Goal: Task Accomplishment & Management: Manage account settings

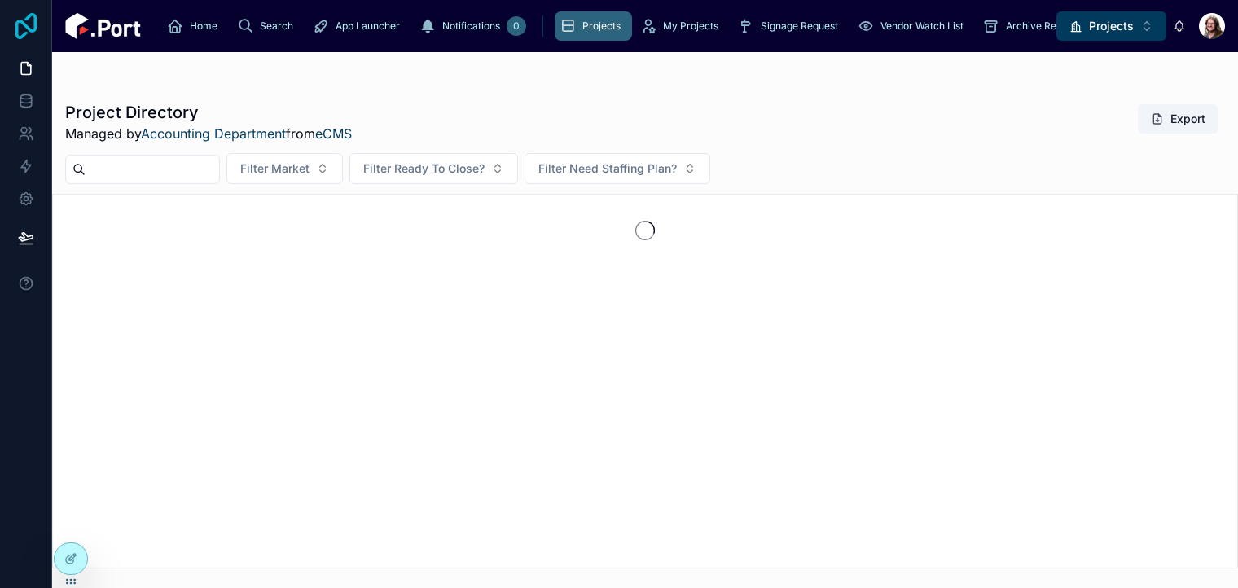
click at [29, 28] on icon at bounding box center [25, 26] width 21 height 26
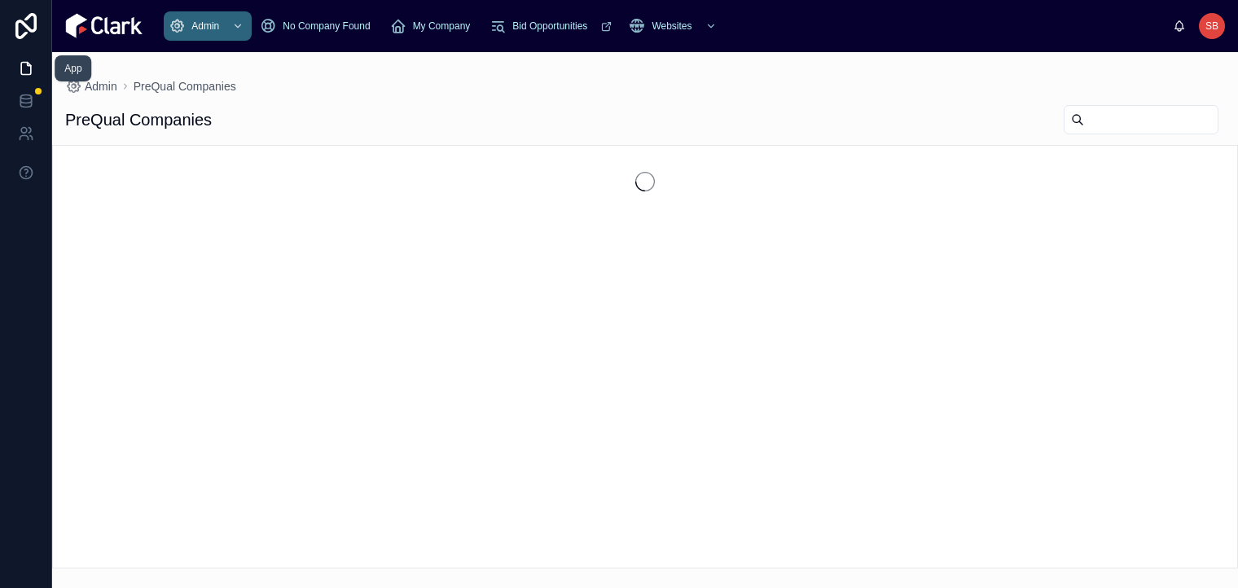
click at [28, 66] on icon at bounding box center [26, 68] width 16 height 16
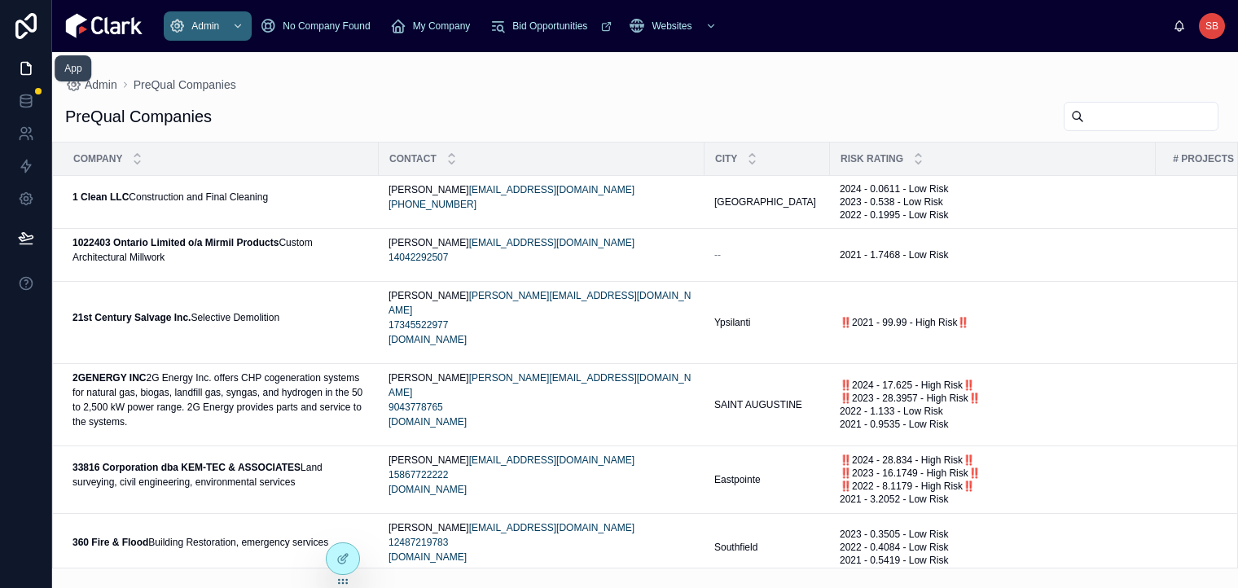
click at [28, 66] on icon at bounding box center [26, 68] width 16 height 16
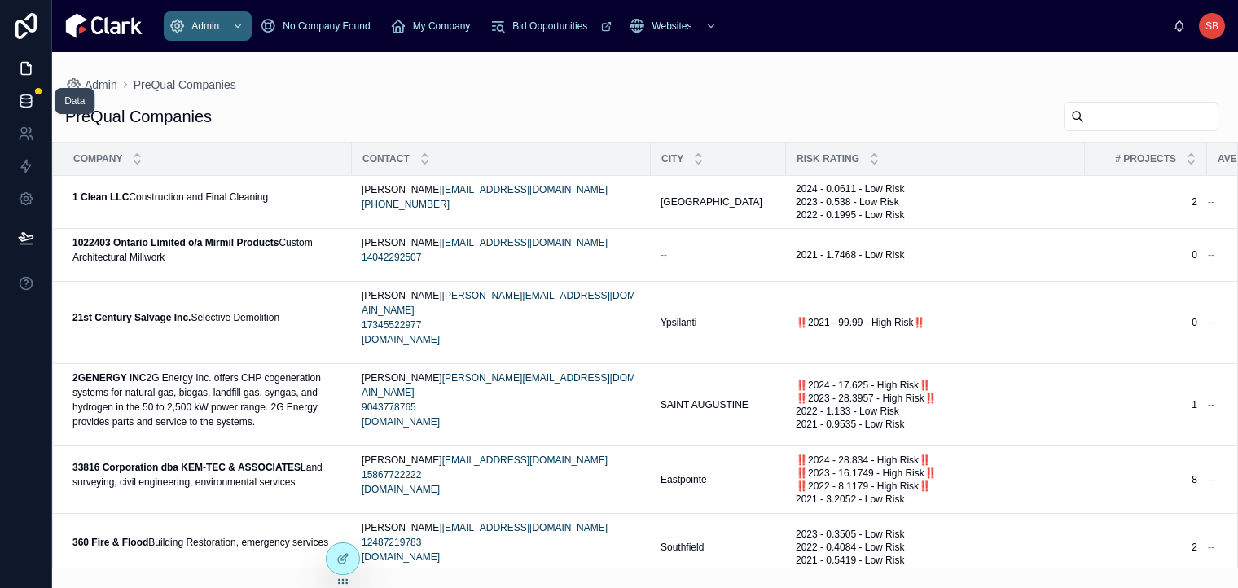
click at [24, 101] on icon at bounding box center [26, 101] width 16 height 16
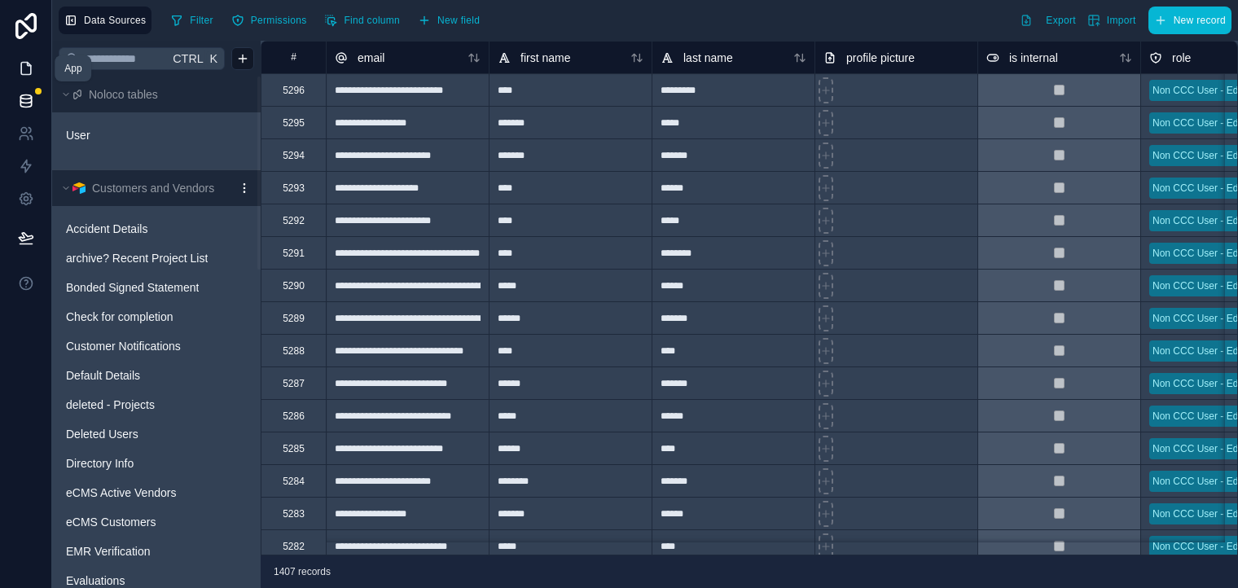
click at [29, 66] on icon at bounding box center [26, 68] width 16 height 16
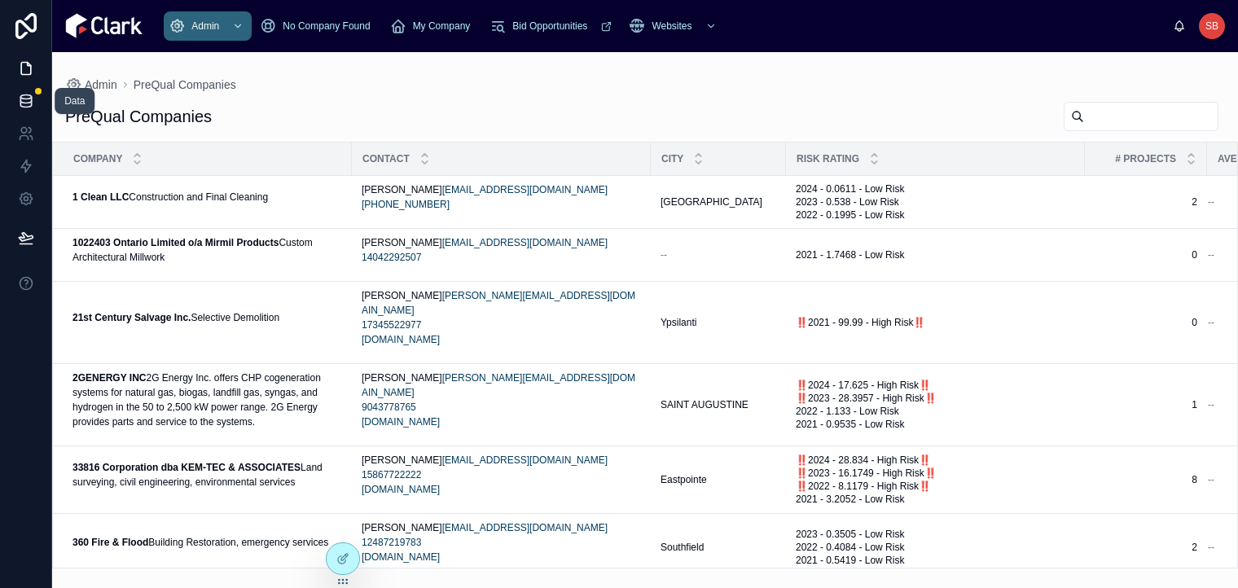
click at [29, 100] on icon at bounding box center [26, 101] width 16 height 16
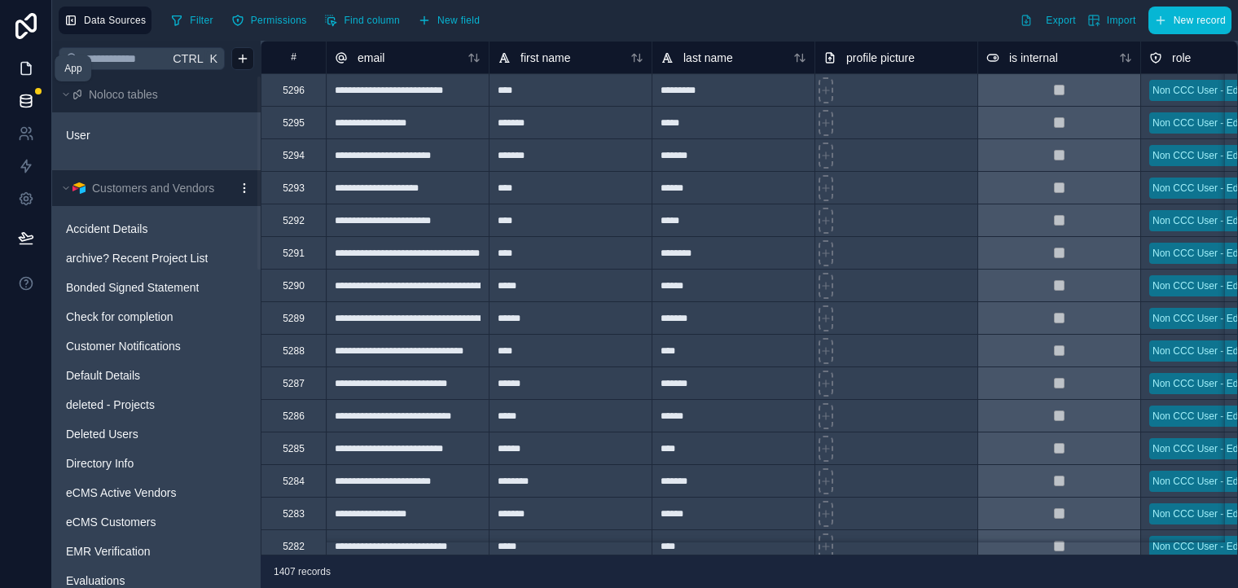
click at [26, 78] on link at bounding box center [25, 68] width 51 height 33
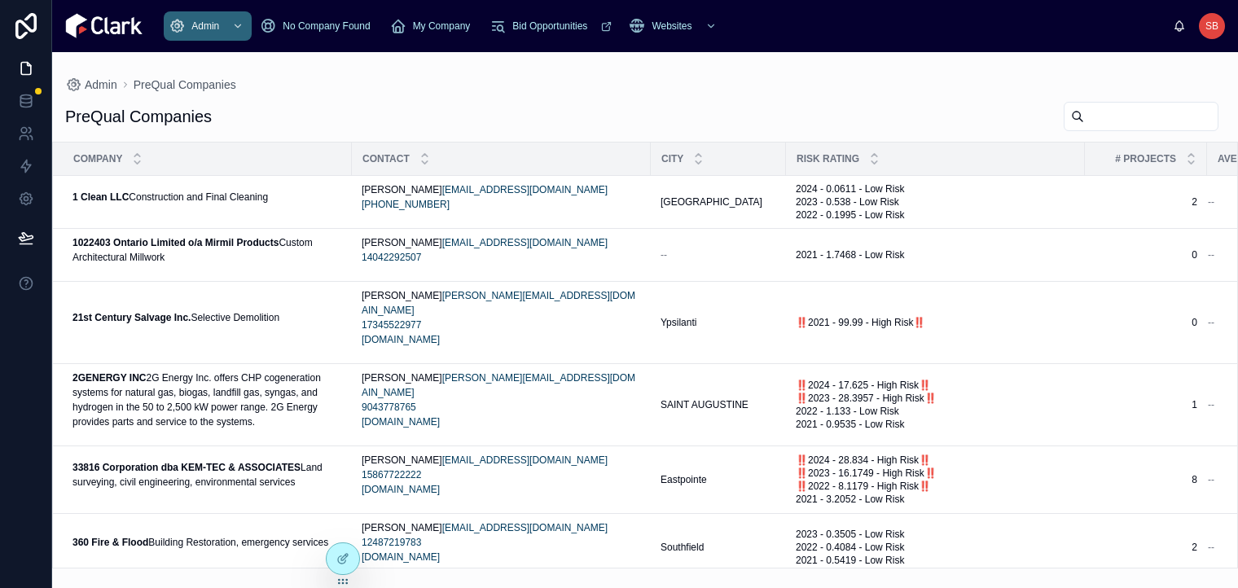
click at [1120, 124] on input "text" at bounding box center [1151, 116] width 134 height 23
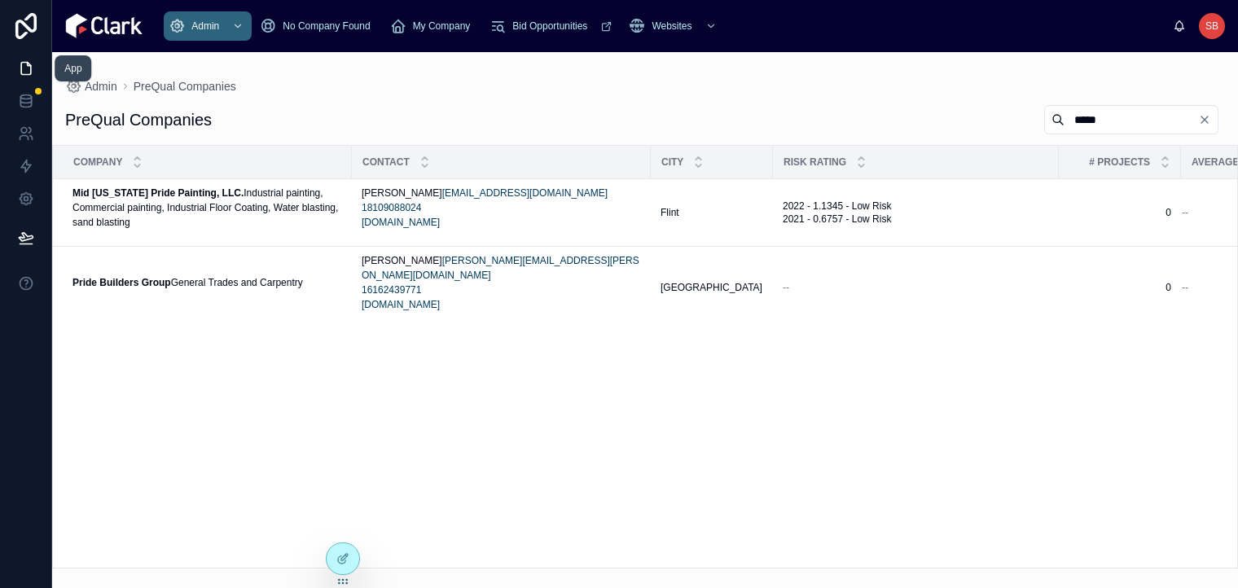
type input "*****"
click at [30, 63] on icon at bounding box center [26, 68] width 16 height 16
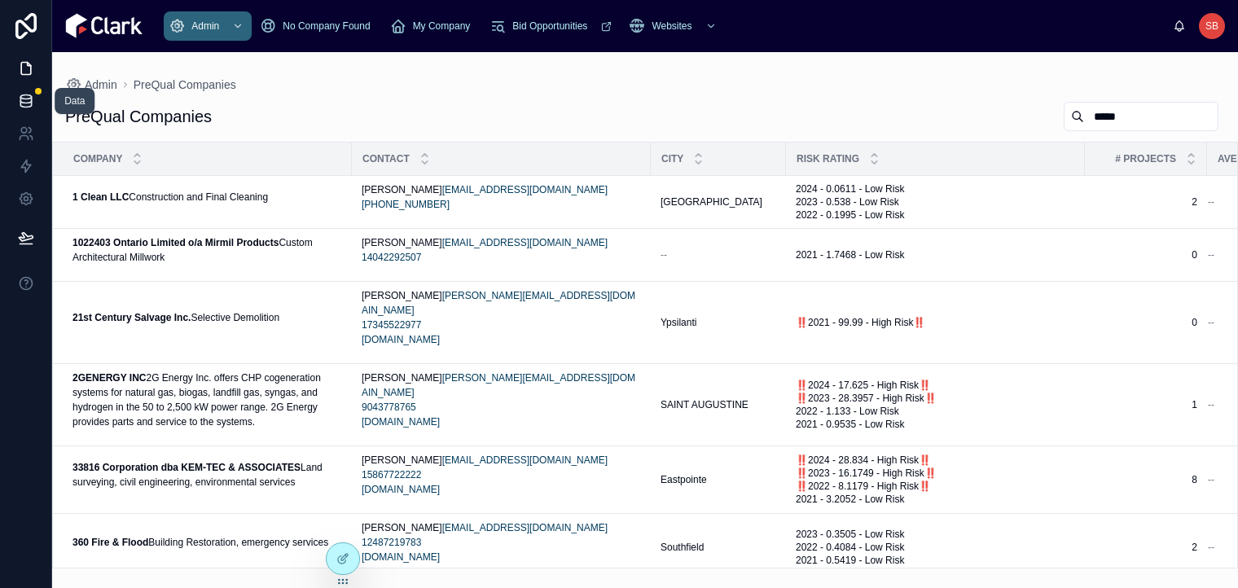
click at [31, 98] on icon at bounding box center [25, 100] width 11 height 7
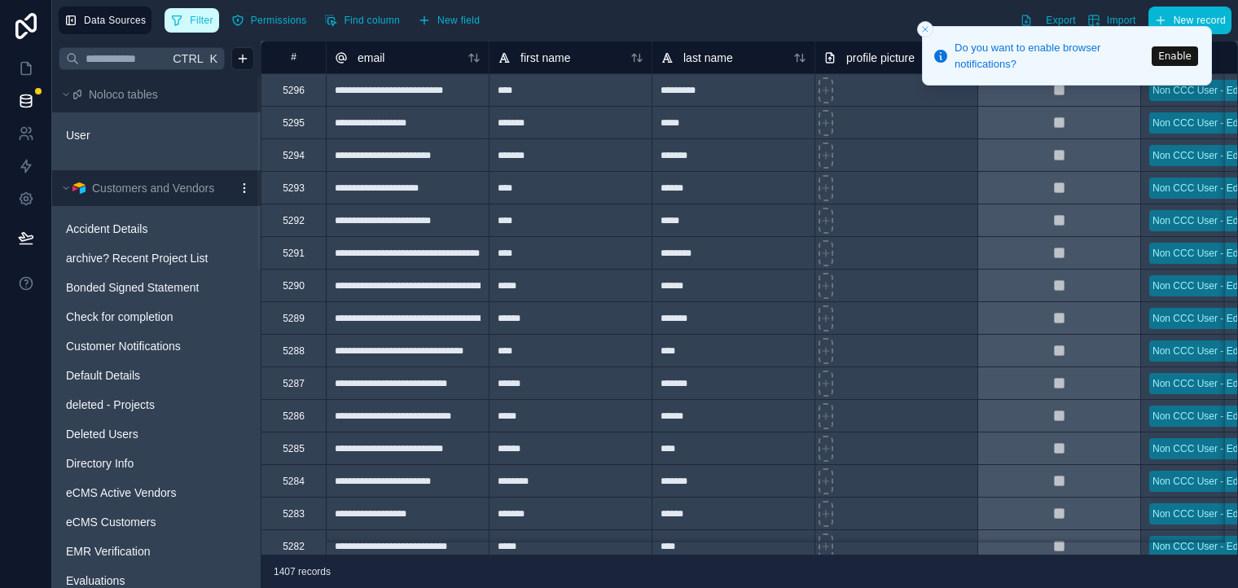
click at [213, 23] on span "Filter" at bounding box center [201, 21] width 23 height 12
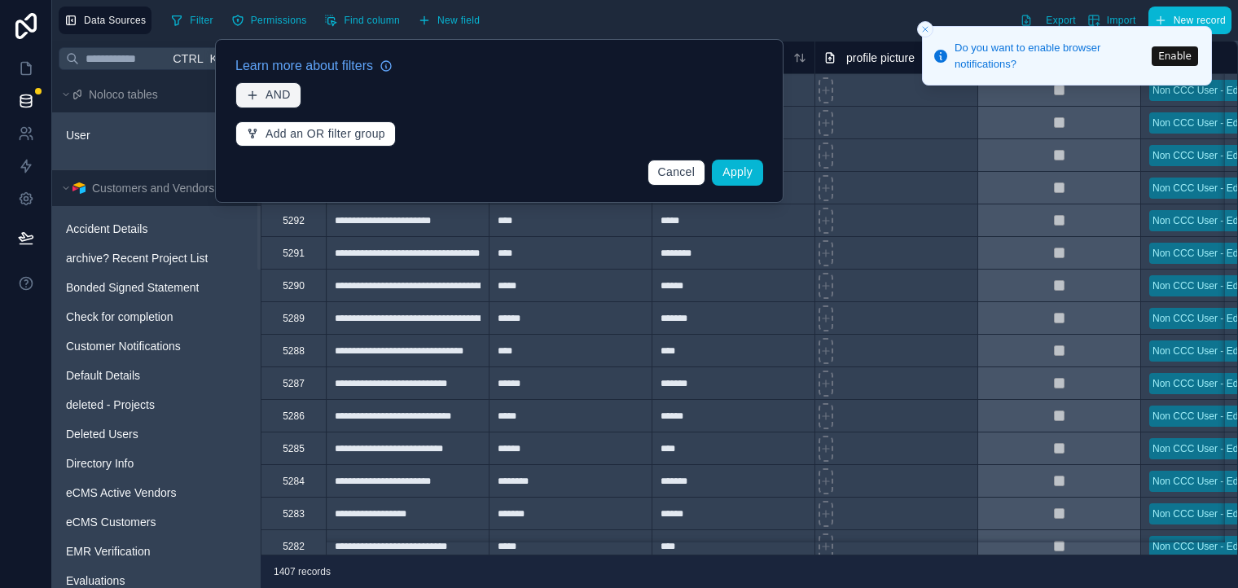
click at [270, 97] on span "AND" at bounding box center [278, 95] width 25 height 15
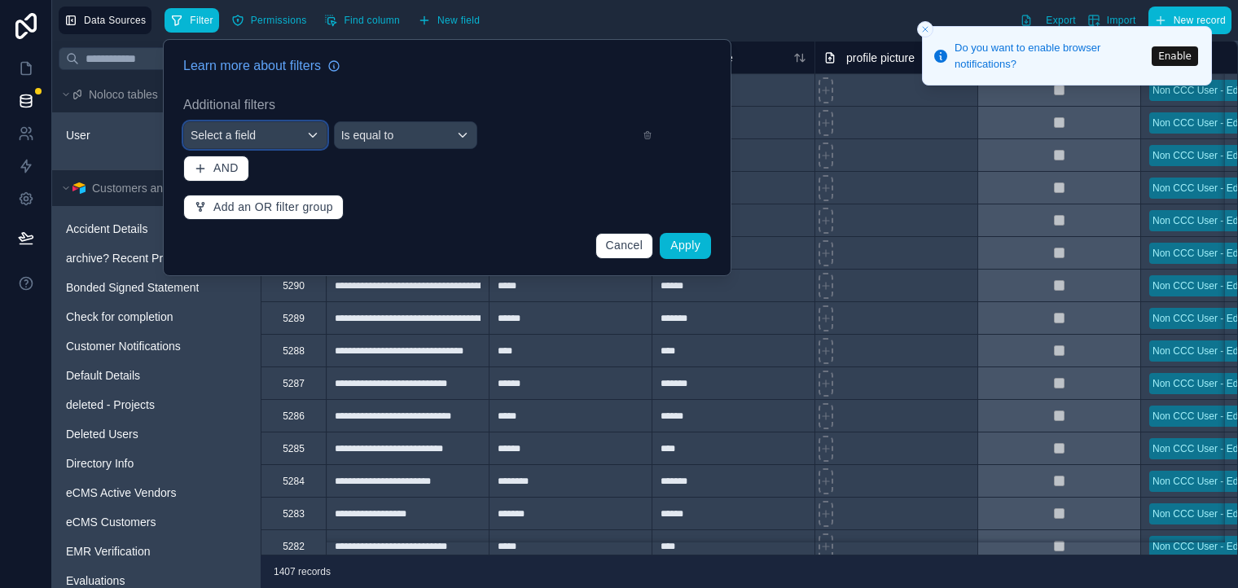
click at [284, 141] on div "Select a field" at bounding box center [255, 135] width 143 height 26
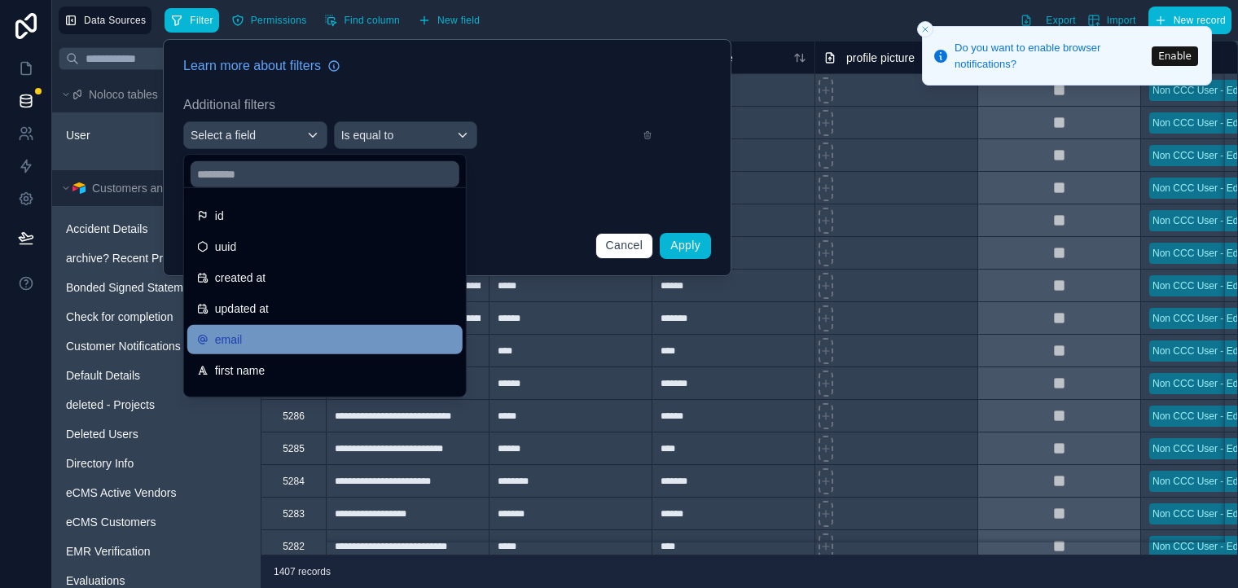
click at [307, 345] on div "email" at bounding box center [325, 340] width 256 height 20
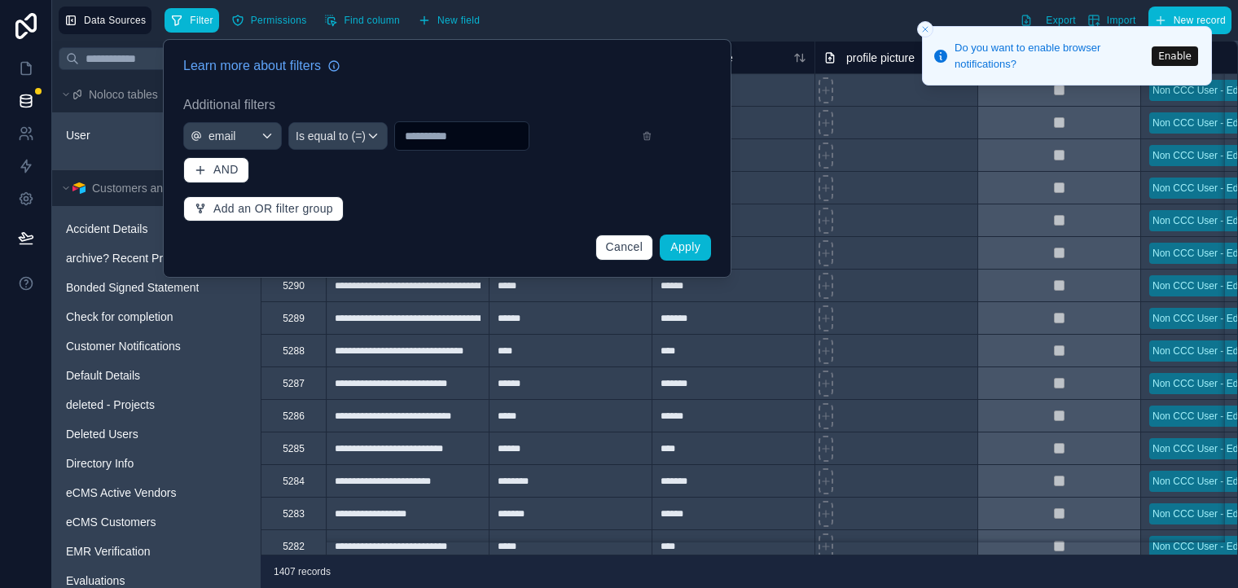
click at [446, 134] on input "text" at bounding box center [462, 136] width 134 height 23
click at [322, 141] on span "Is equal to (=)" at bounding box center [331, 136] width 70 height 16
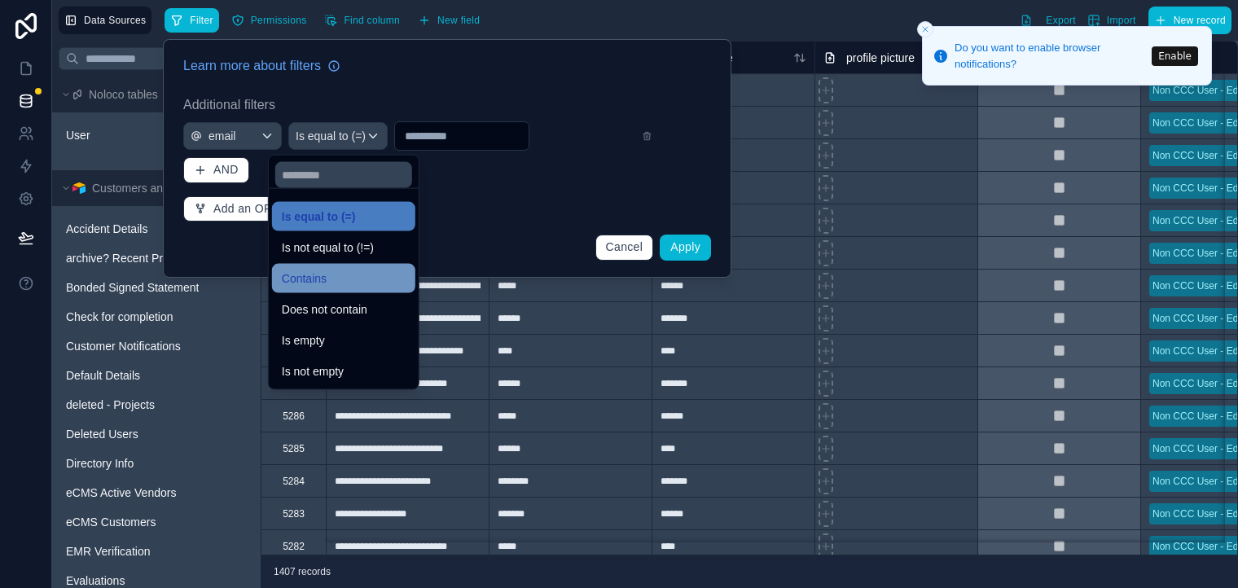
click at [355, 288] on div "Contains" at bounding box center [343, 278] width 143 height 29
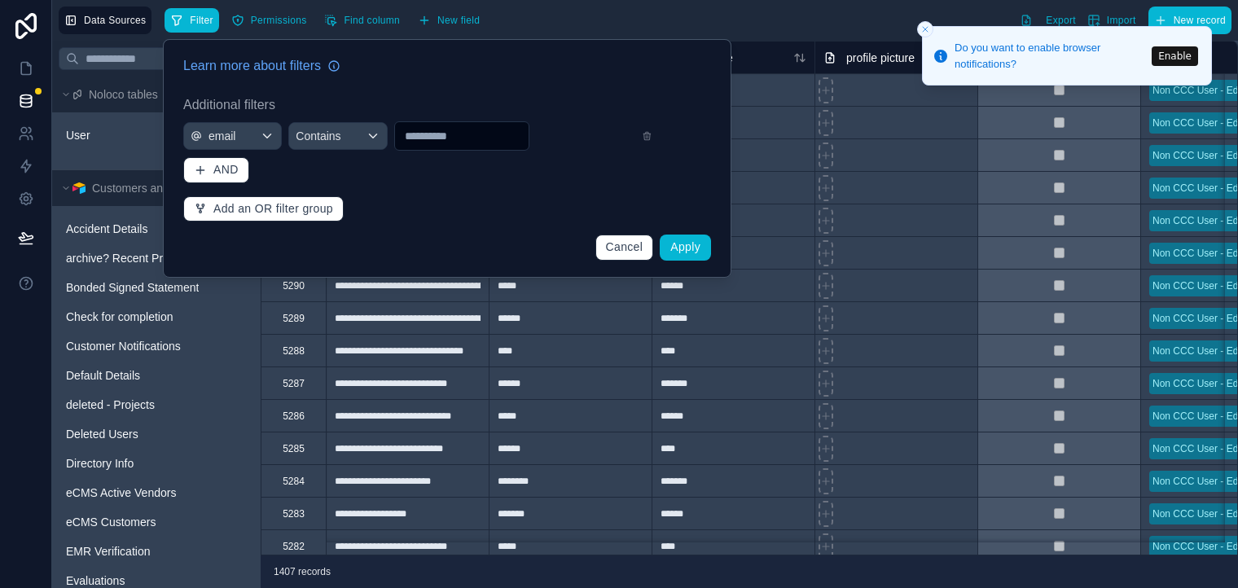
click at [463, 144] on input "text" at bounding box center [462, 136] width 134 height 23
type input "**********"
click at [674, 246] on span "Apply" at bounding box center [685, 246] width 30 height 13
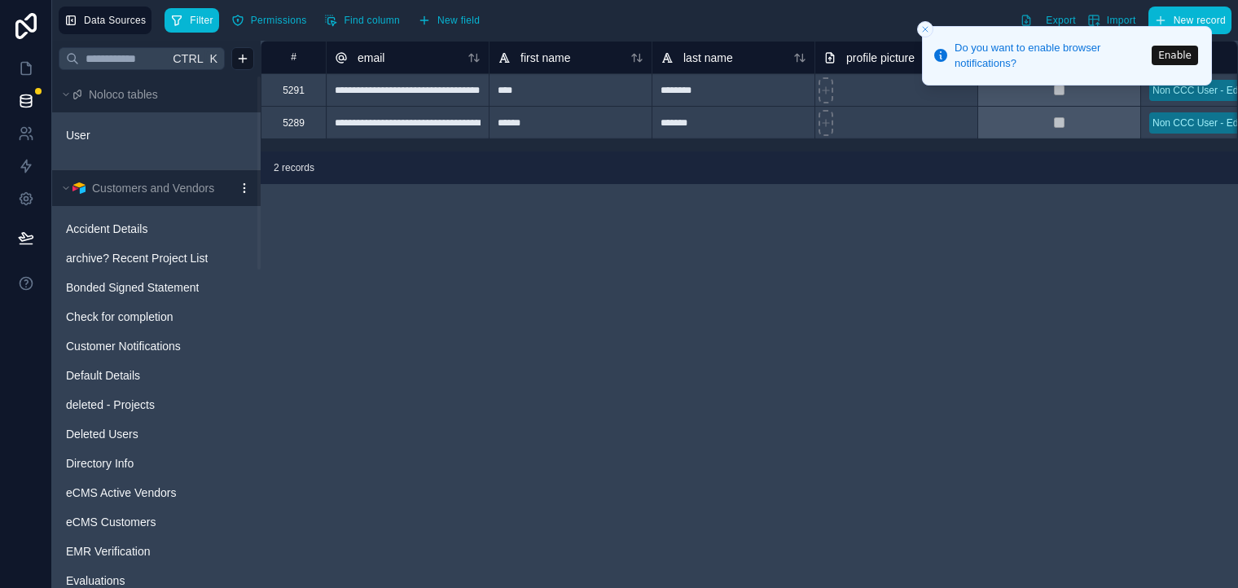
click at [929, 30] on icon "Close toast" at bounding box center [925, 29] width 10 height 10
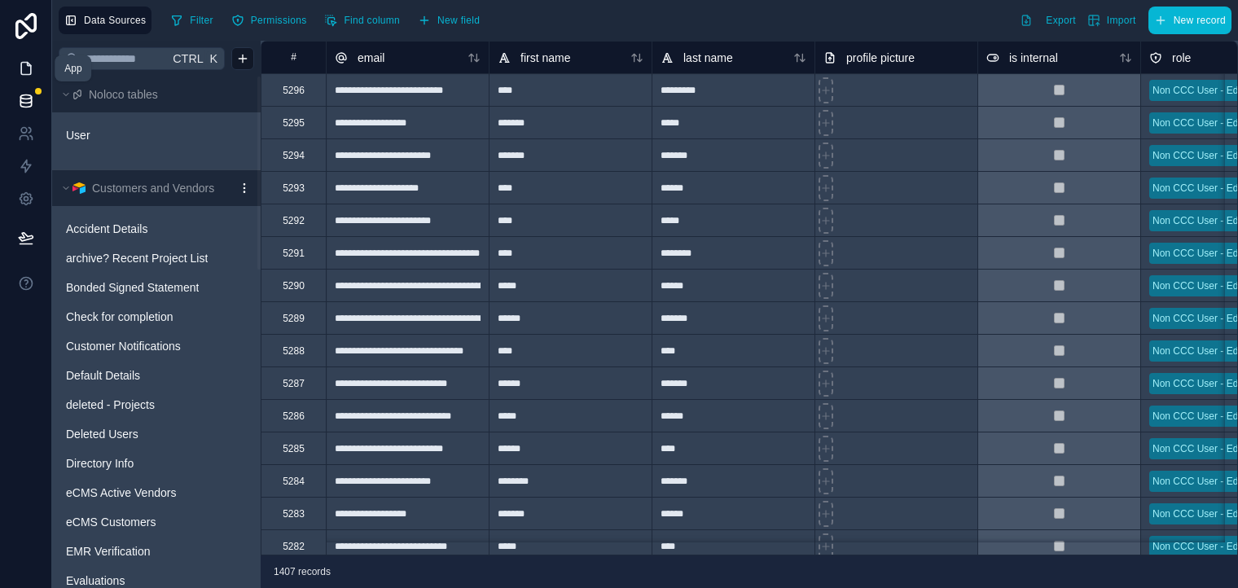
click at [26, 68] on icon at bounding box center [26, 68] width 16 height 16
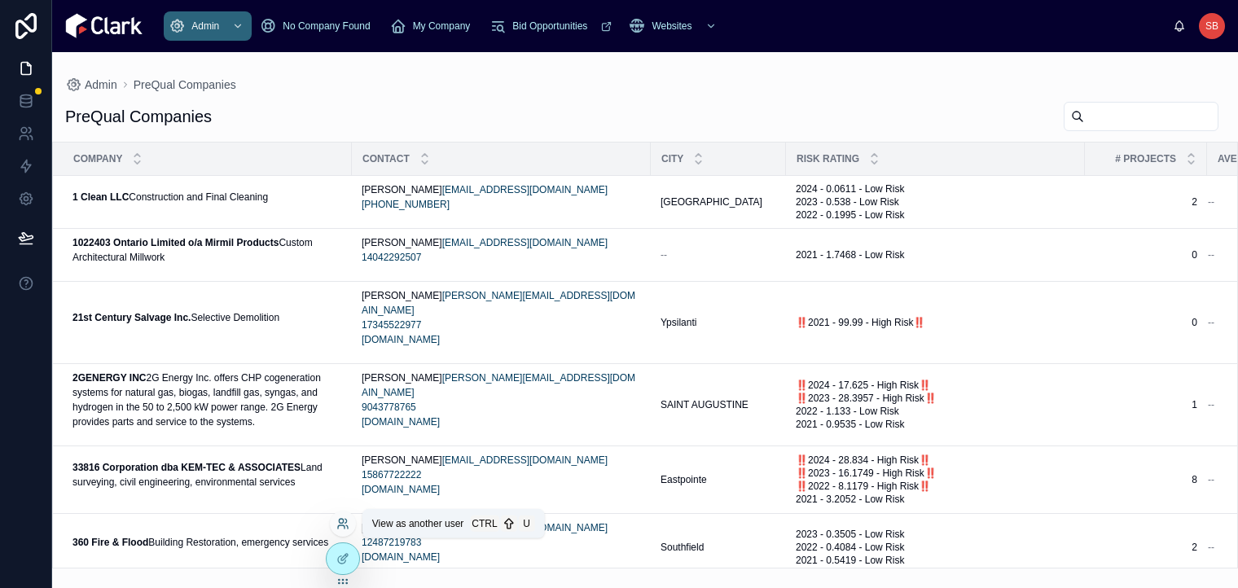
click at [344, 525] on icon at bounding box center [342, 523] width 13 height 13
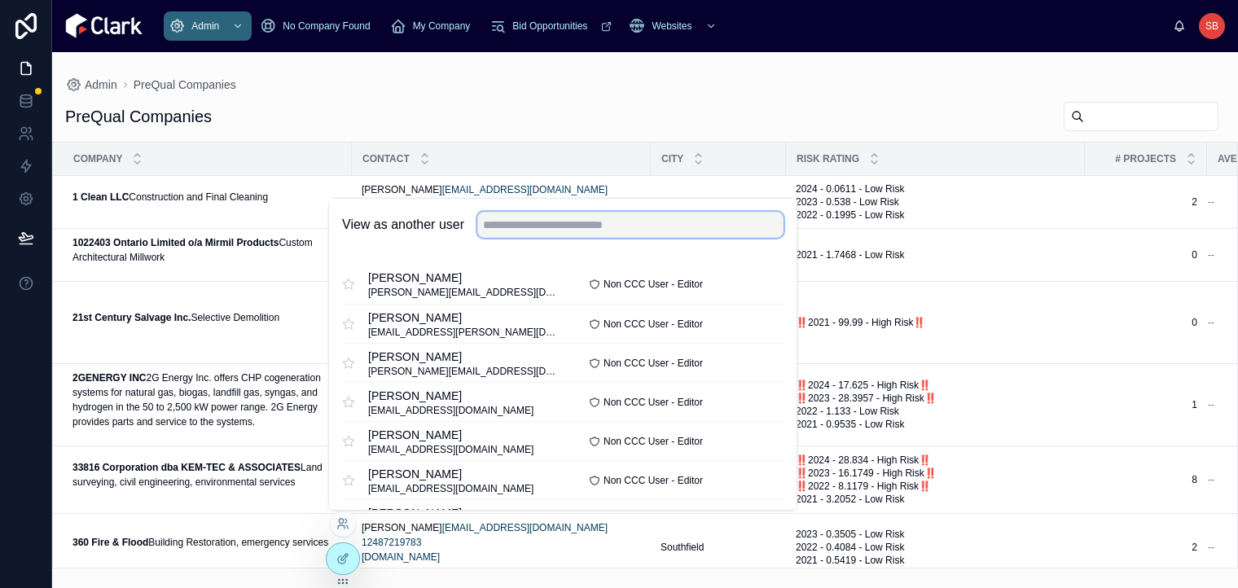
click at [567, 230] on input "text" at bounding box center [630, 225] width 306 height 26
type input "****"
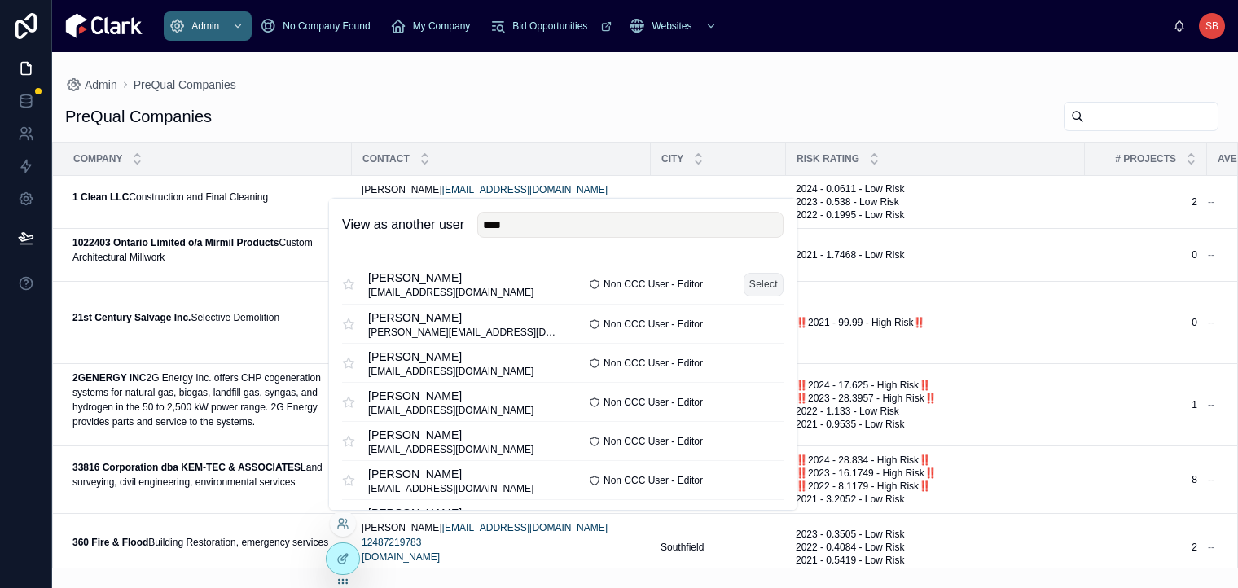
click at [759, 280] on button "Select" at bounding box center [764, 284] width 40 height 24
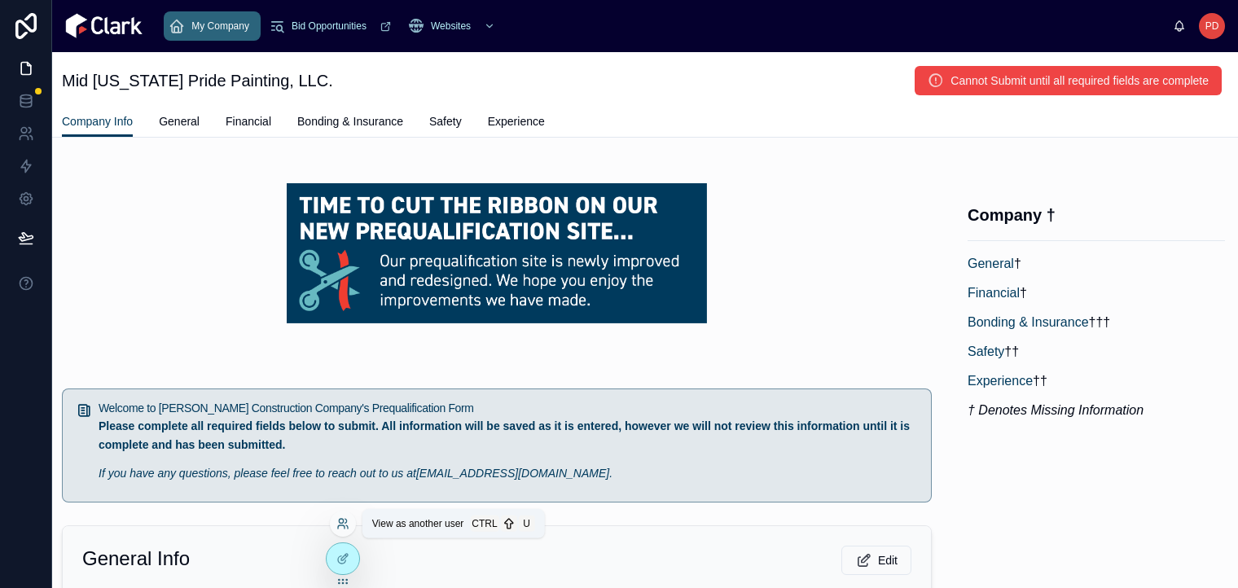
click at [345, 519] on icon at bounding box center [342, 523] width 13 height 13
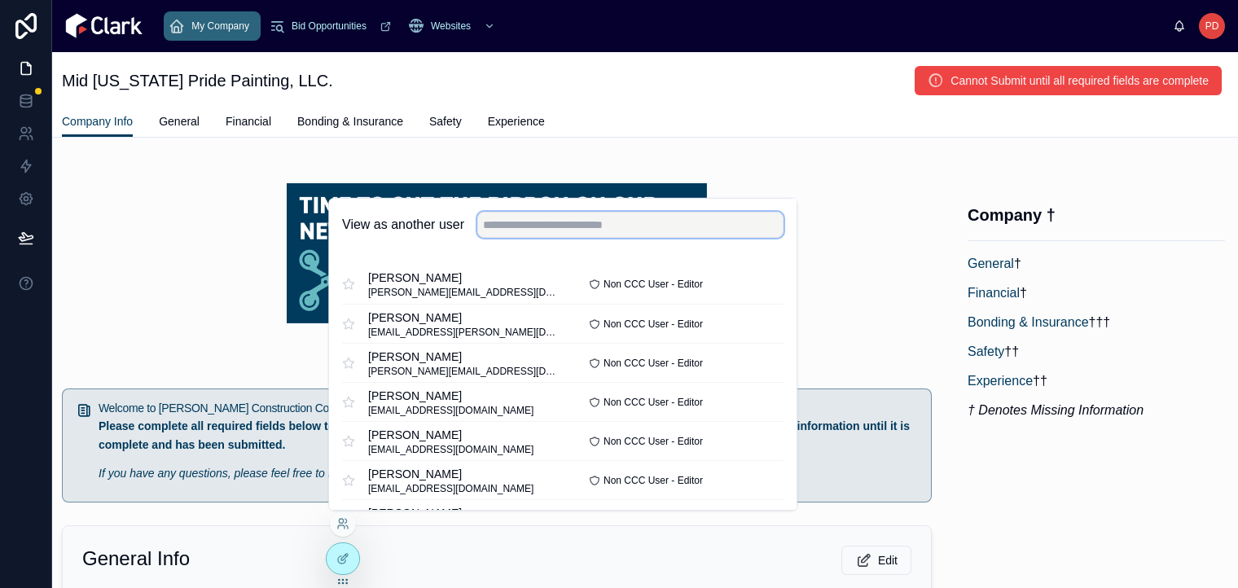
click at [580, 222] on input "text" at bounding box center [630, 225] width 306 height 26
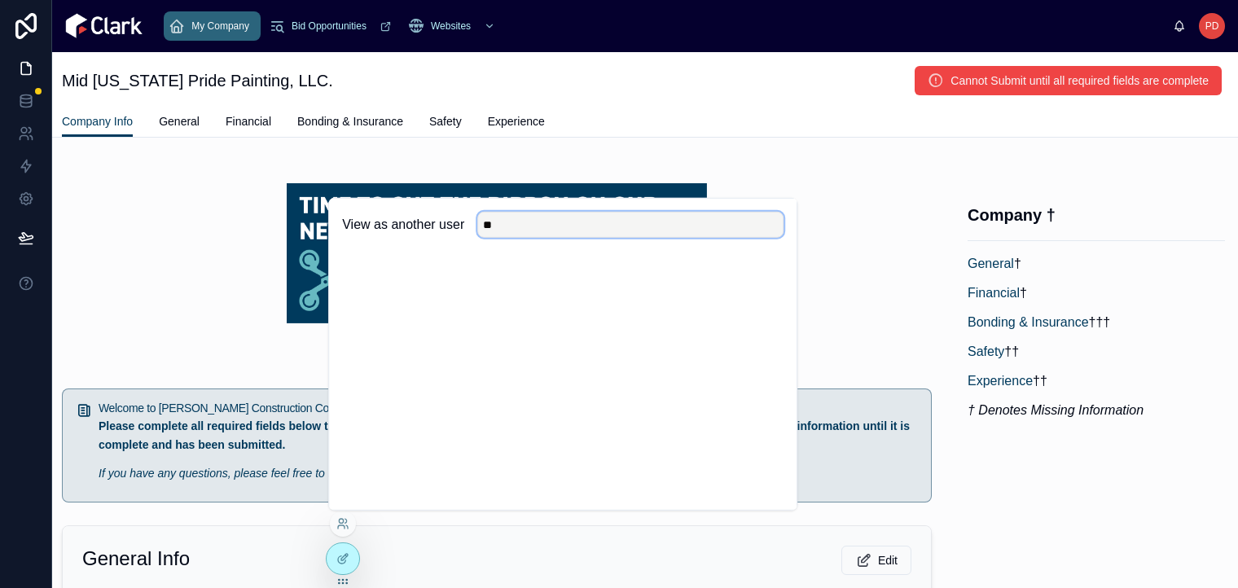
type input "*"
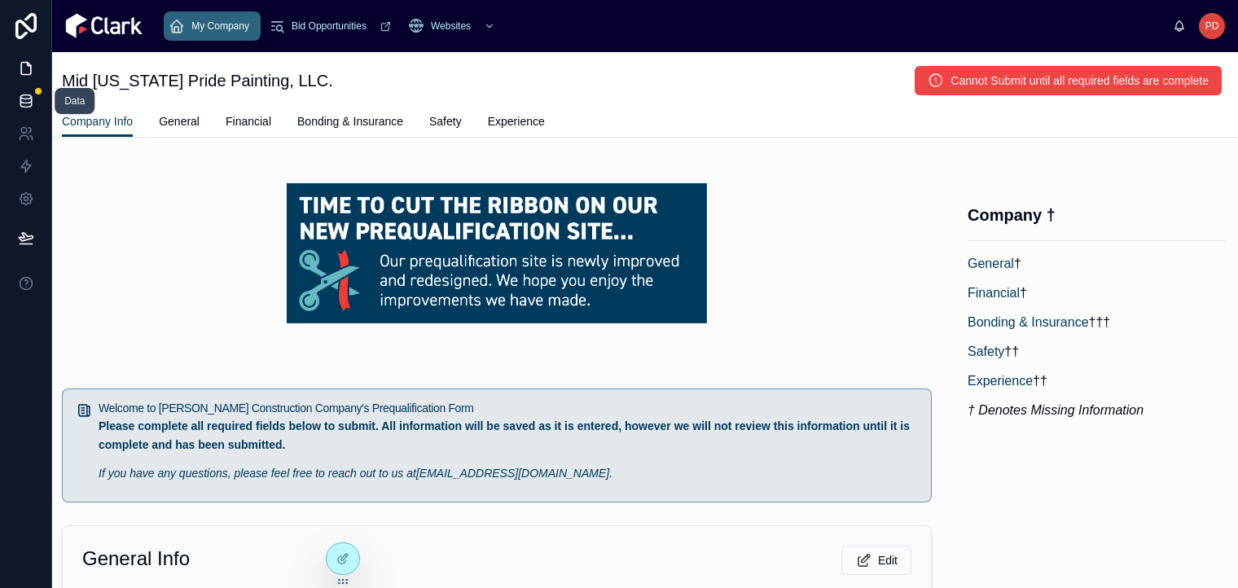
click at [29, 105] on icon at bounding box center [25, 104] width 11 height 7
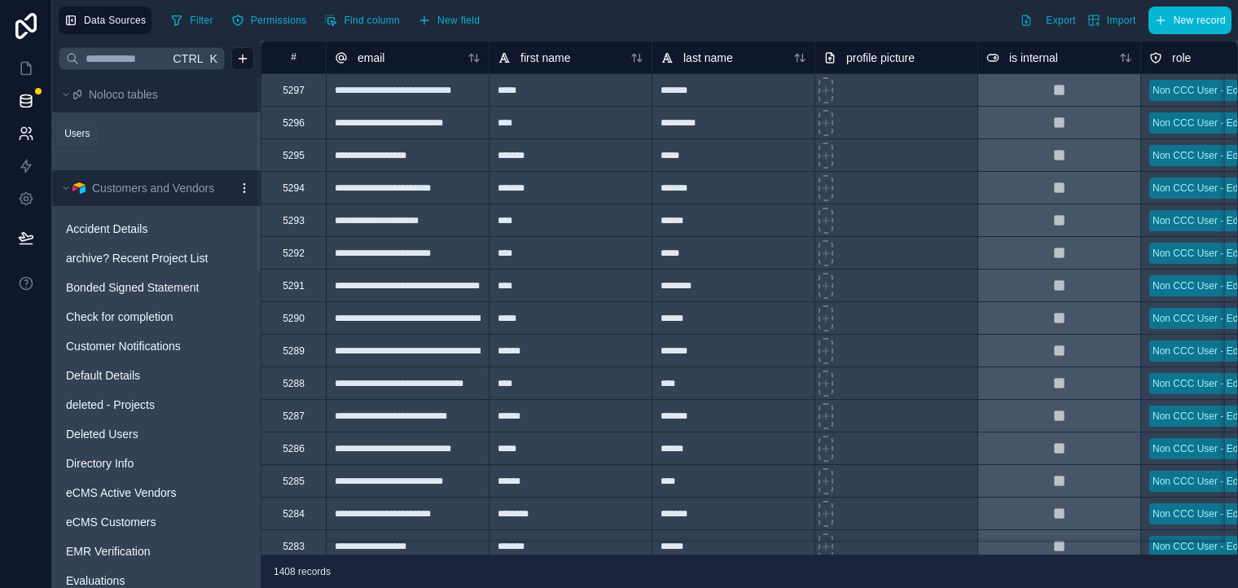
click at [27, 135] on icon at bounding box center [26, 133] width 16 height 16
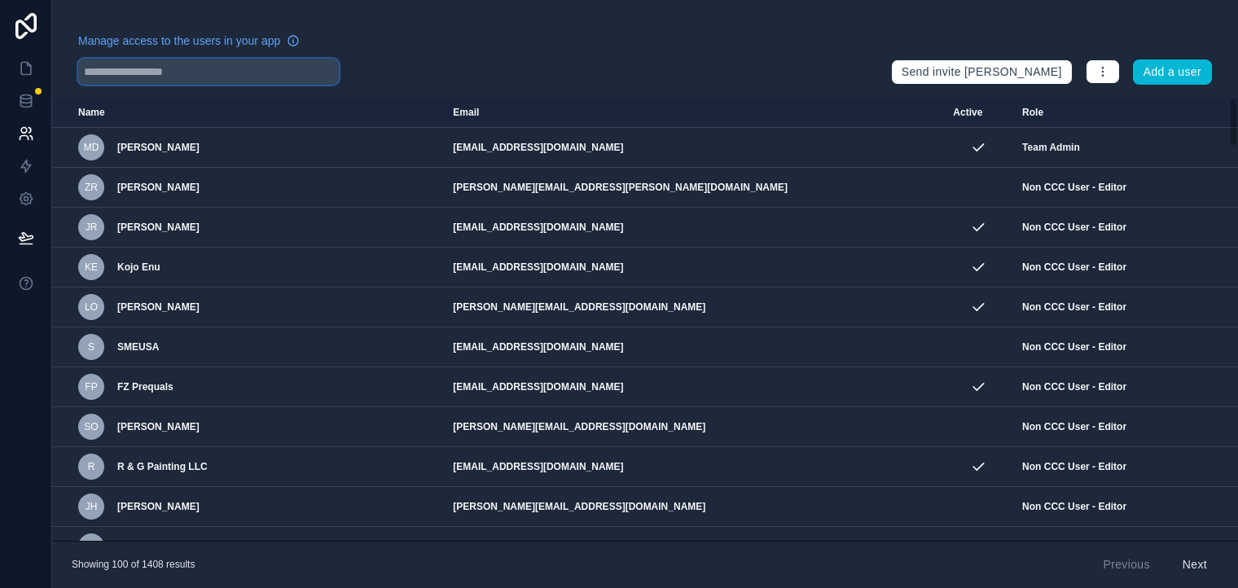
click at [231, 79] on input "text" at bounding box center [208, 72] width 261 height 26
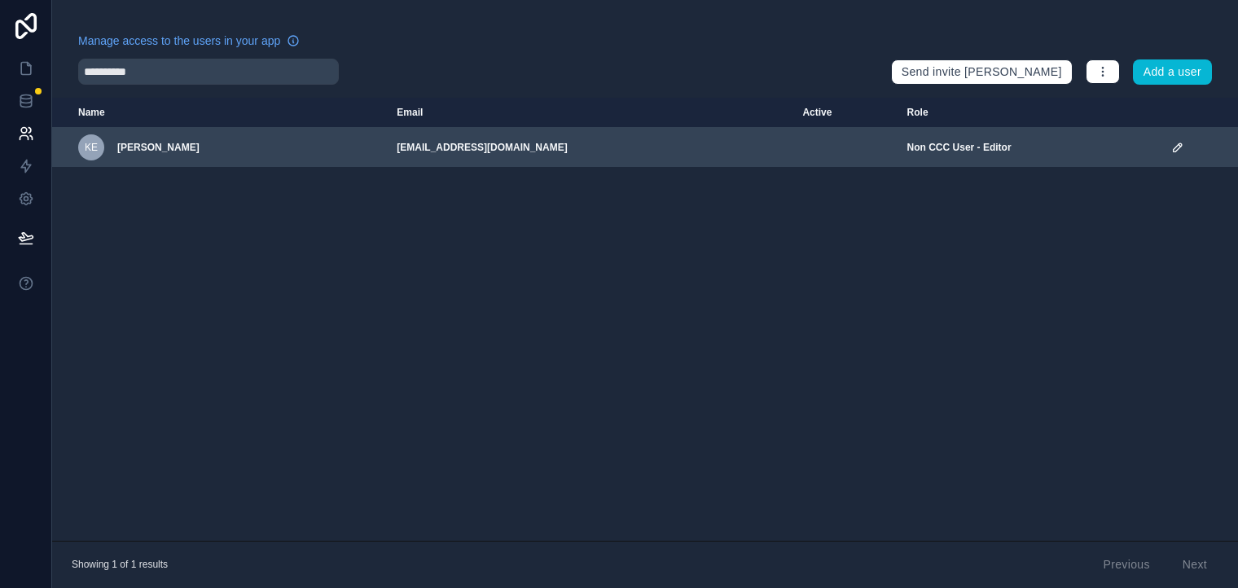
click at [1176, 154] on td "scrollable content" at bounding box center [1200, 148] width 77 height 40
click at [1180, 146] on icon "scrollable content" at bounding box center [1178, 147] width 8 height 8
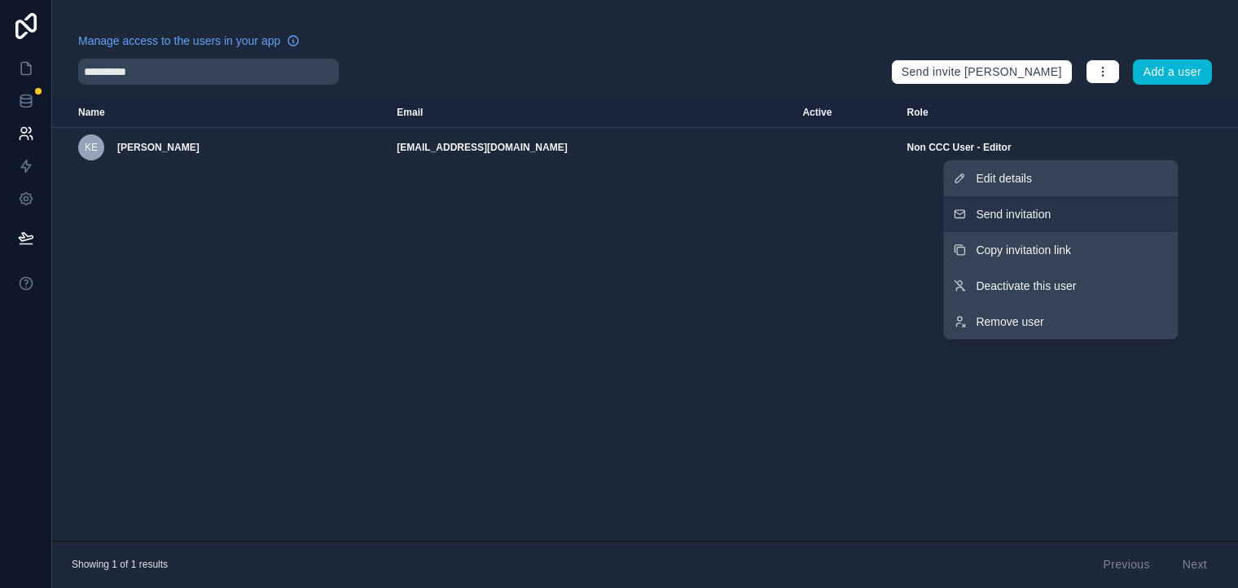
click at [1036, 218] on span "Send invitation" at bounding box center [1013, 214] width 75 height 16
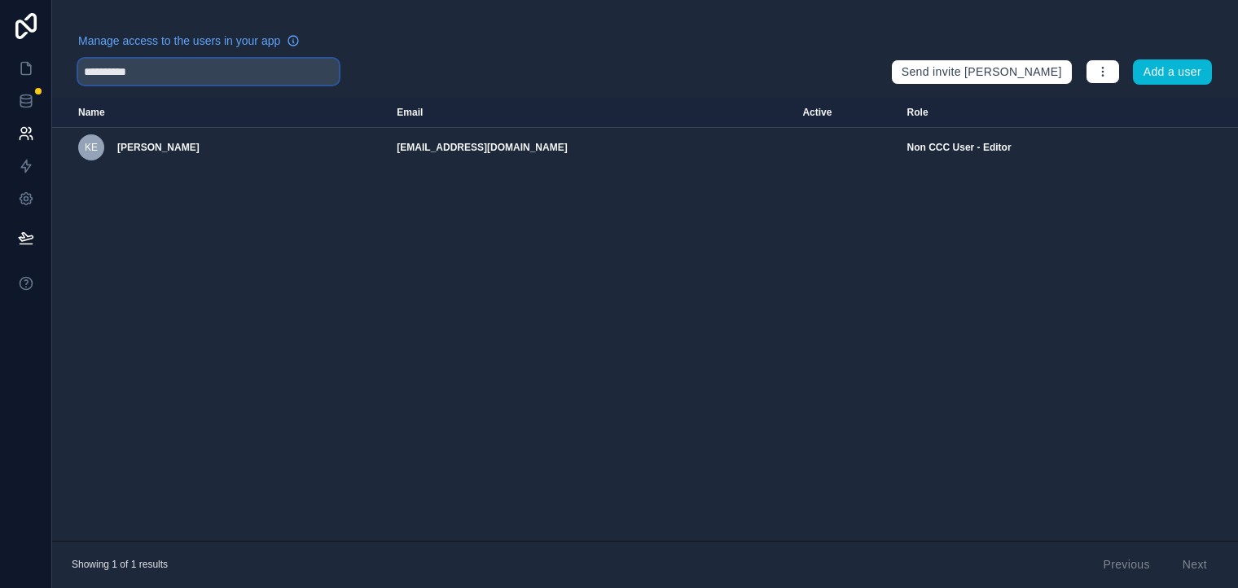
click at [288, 69] on input "**********" at bounding box center [208, 72] width 261 height 26
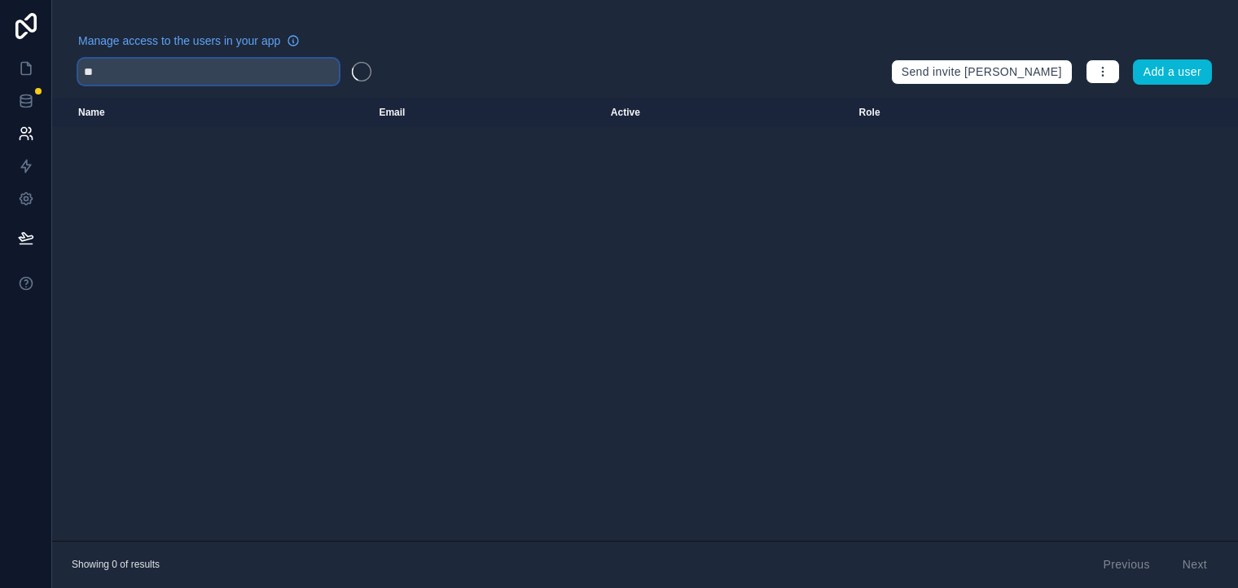
type input "*"
type input "*******"
click at [28, 98] on icon at bounding box center [26, 101] width 16 height 16
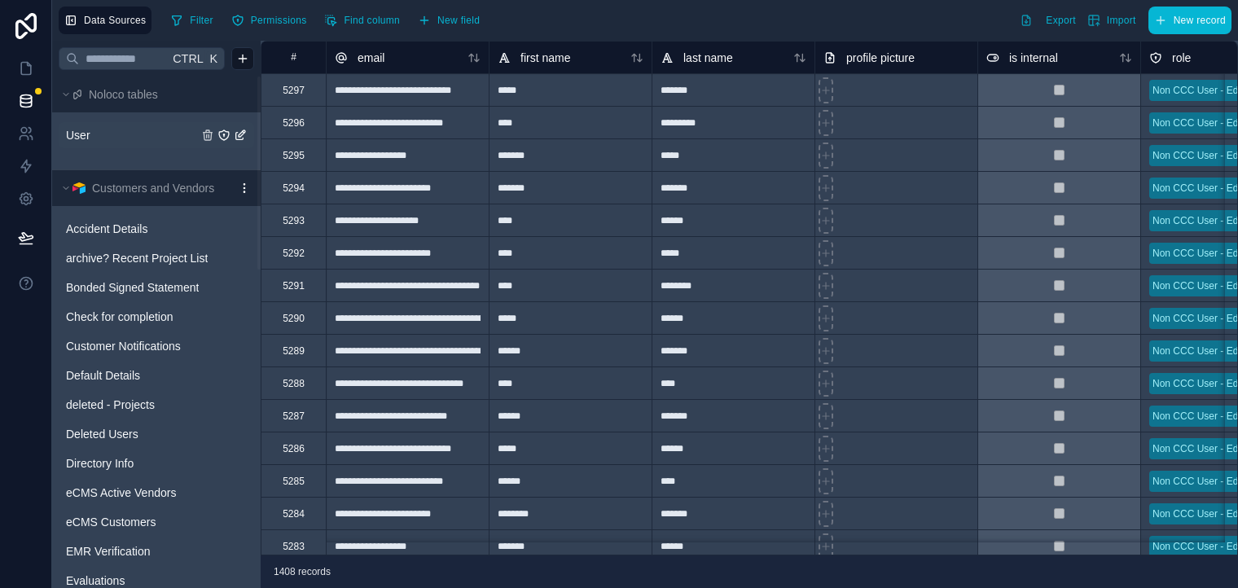
click at [88, 135] on span "User" at bounding box center [78, 135] width 24 height 16
click at [195, 30] on button "Filter" at bounding box center [192, 20] width 54 height 24
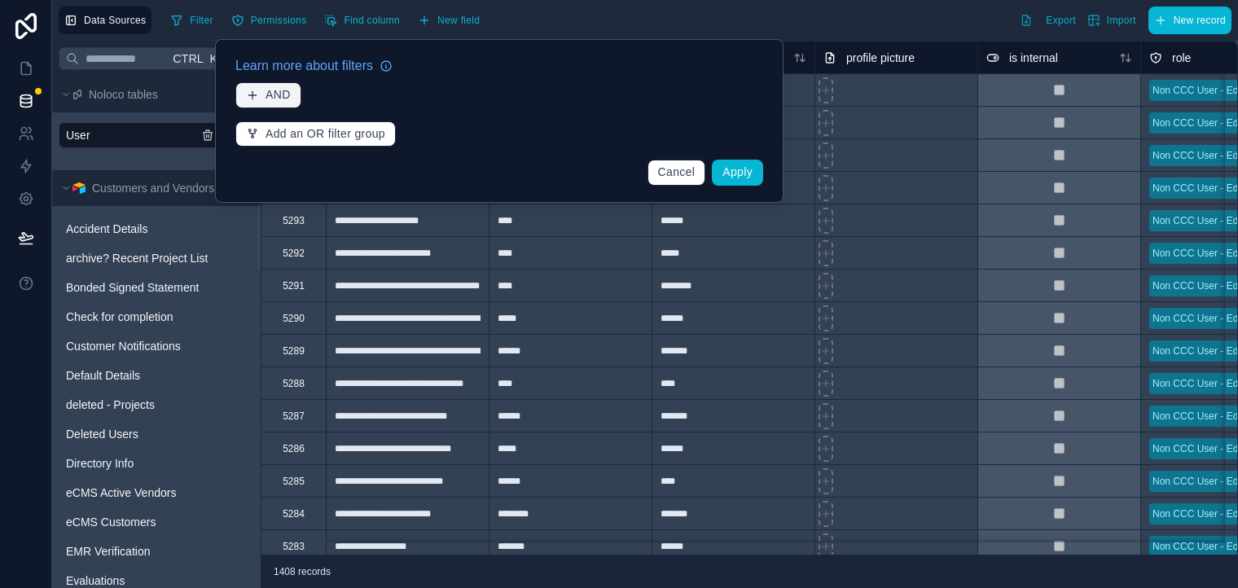
click at [271, 82] on button "AND" at bounding box center [268, 95] width 66 height 26
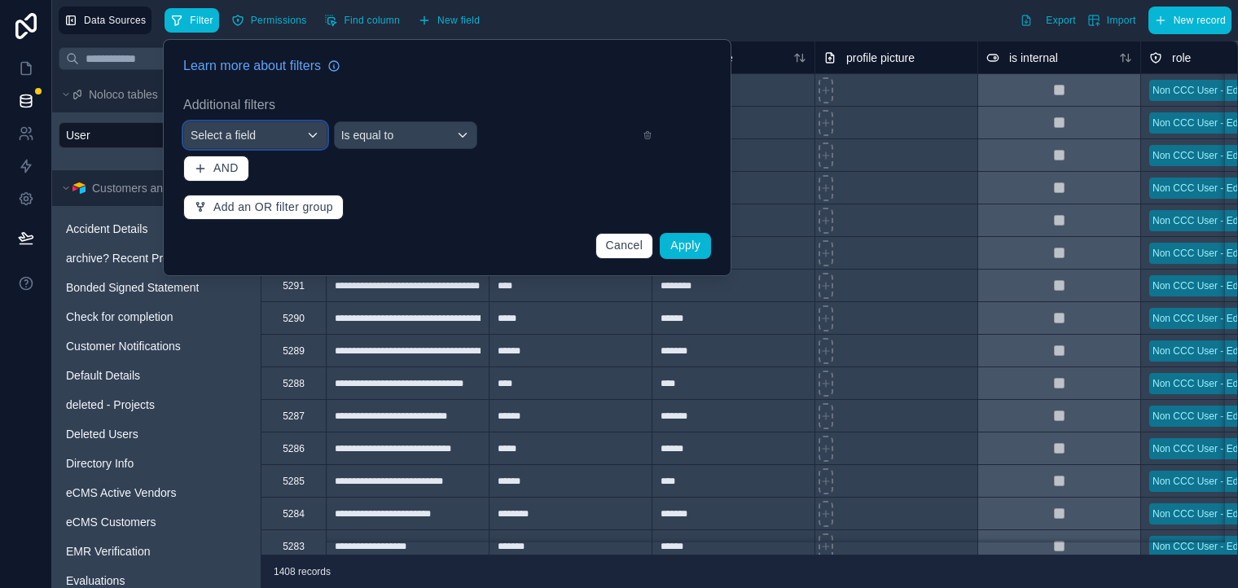
click at [278, 139] on div "Select a field" at bounding box center [255, 135] width 143 height 26
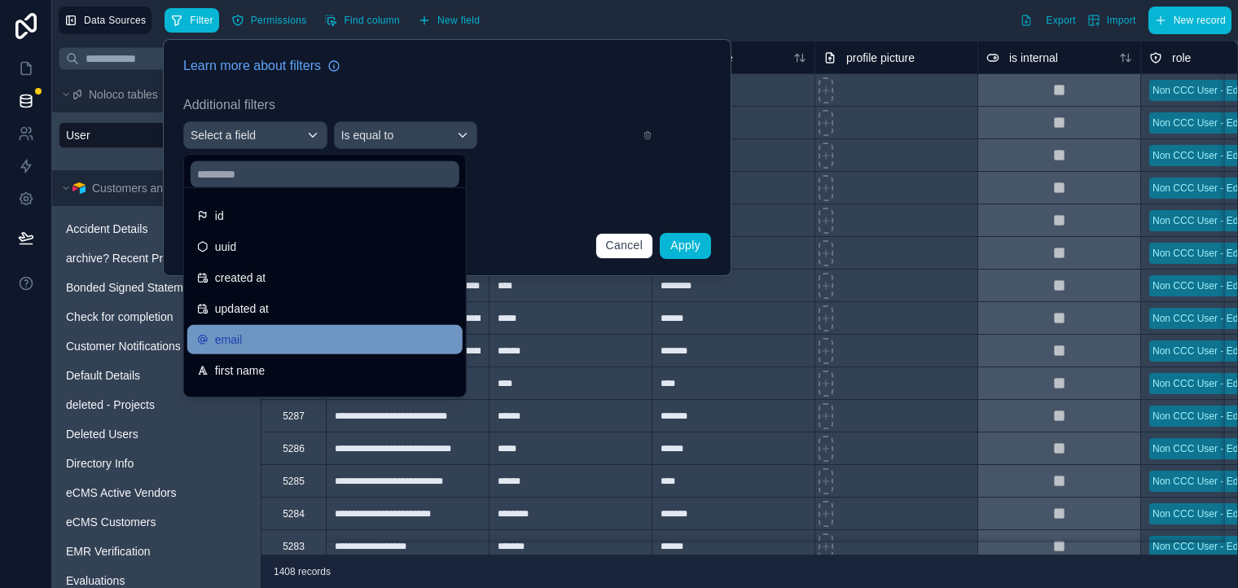
click at [286, 336] on div "email" at bounding box center [325, 340] width 256 height 20
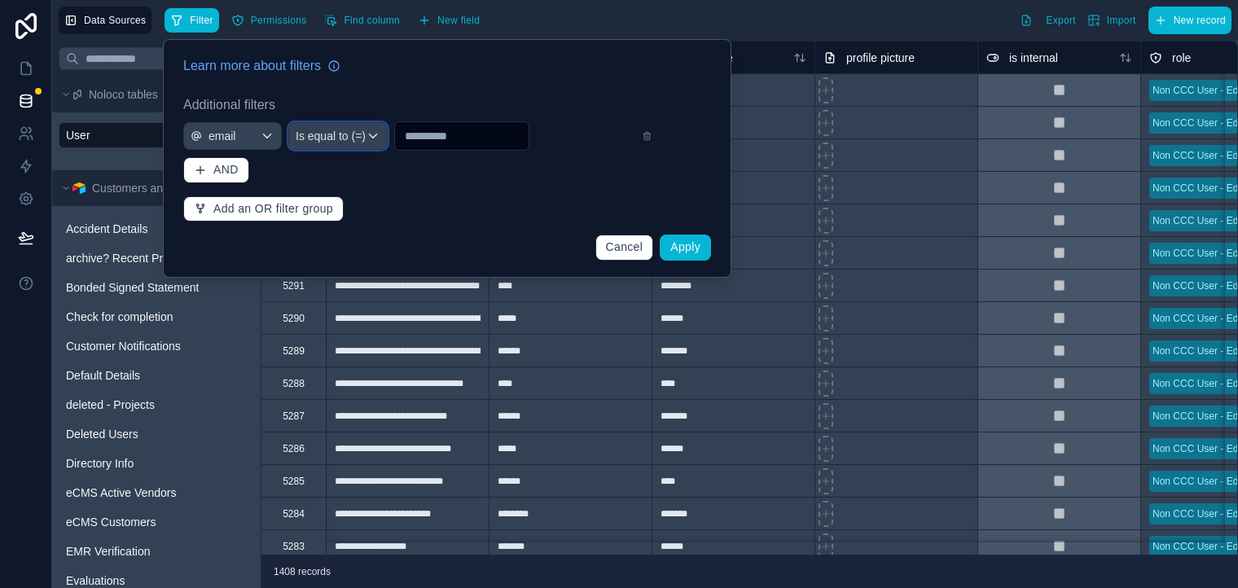
click at [349, 134] on span "Is equal to (=)" at bounding box center [331, 136] width 70 height 16
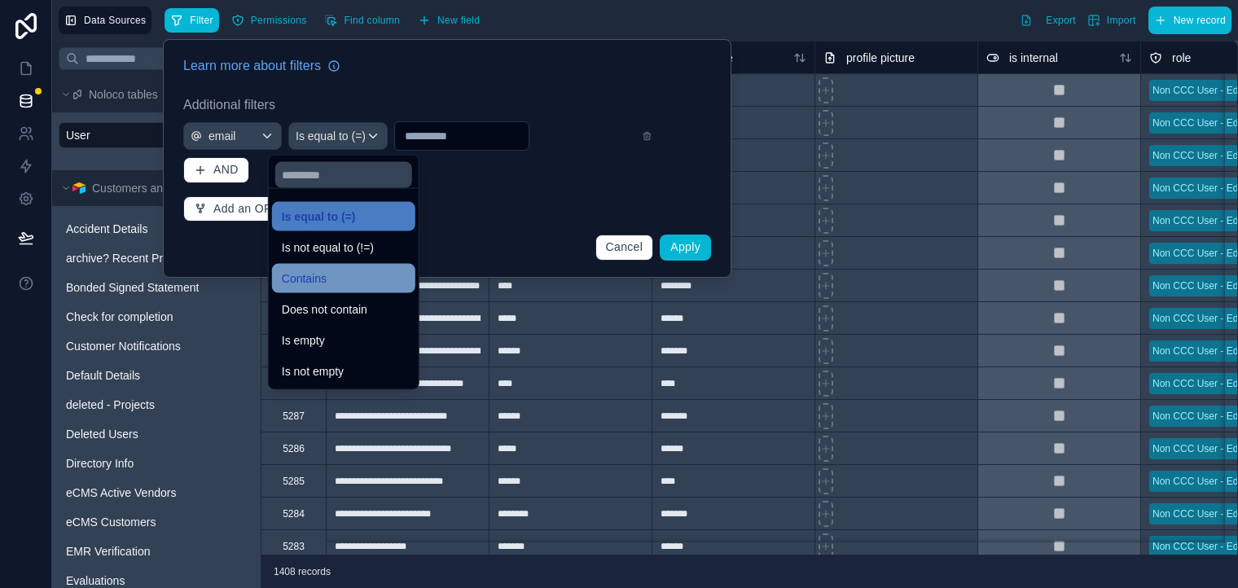
click at [355, 275] on div "Contains" at bounding box center [344, 279] width 124 height 20
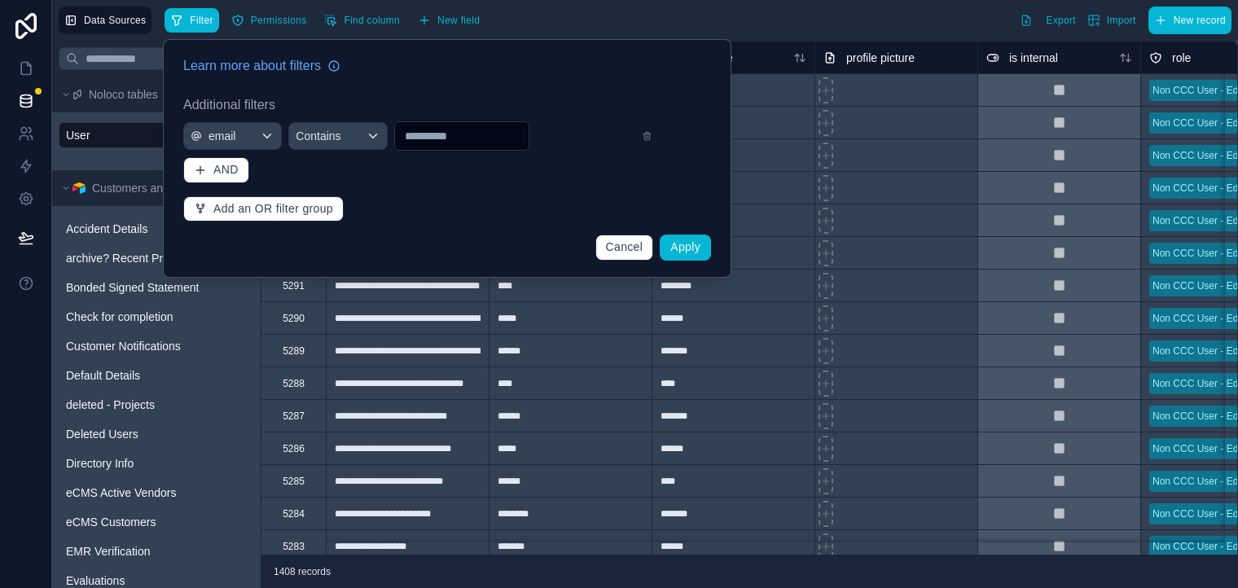
click at [434, 133] on input "text" at bounding box center [462, 136] width 134 height 23
type input "**********"
click at [695, 253] on button "Apply" at bounding box center [685, 248] width 51 height 26
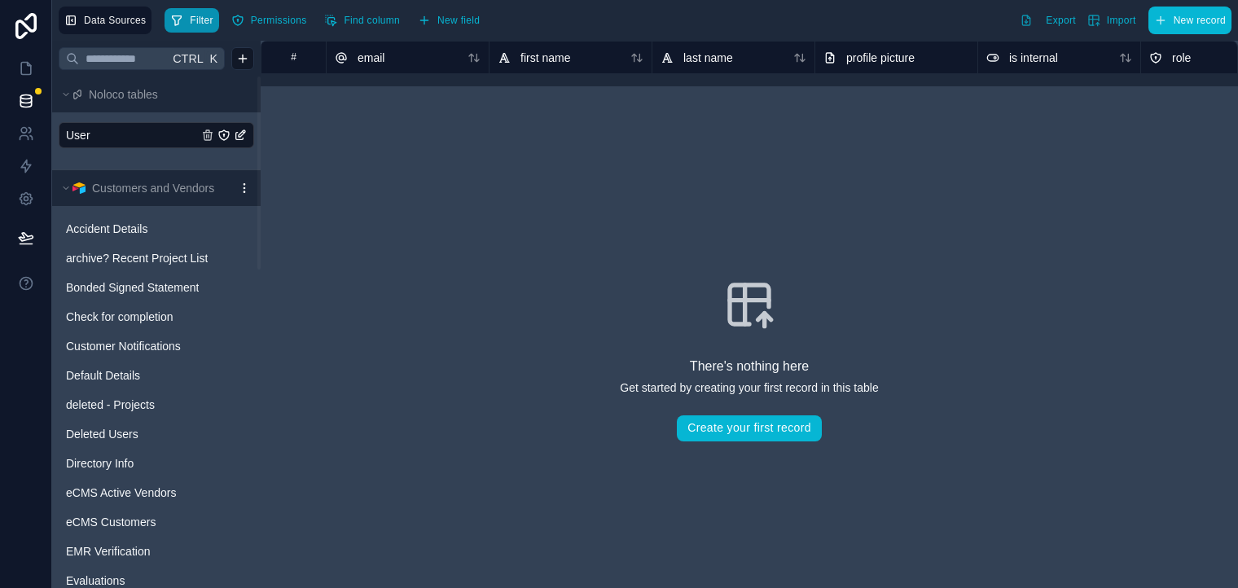
click at [202, 17] on span "Filter" at bounding box center [201, 21] width 23 height 12
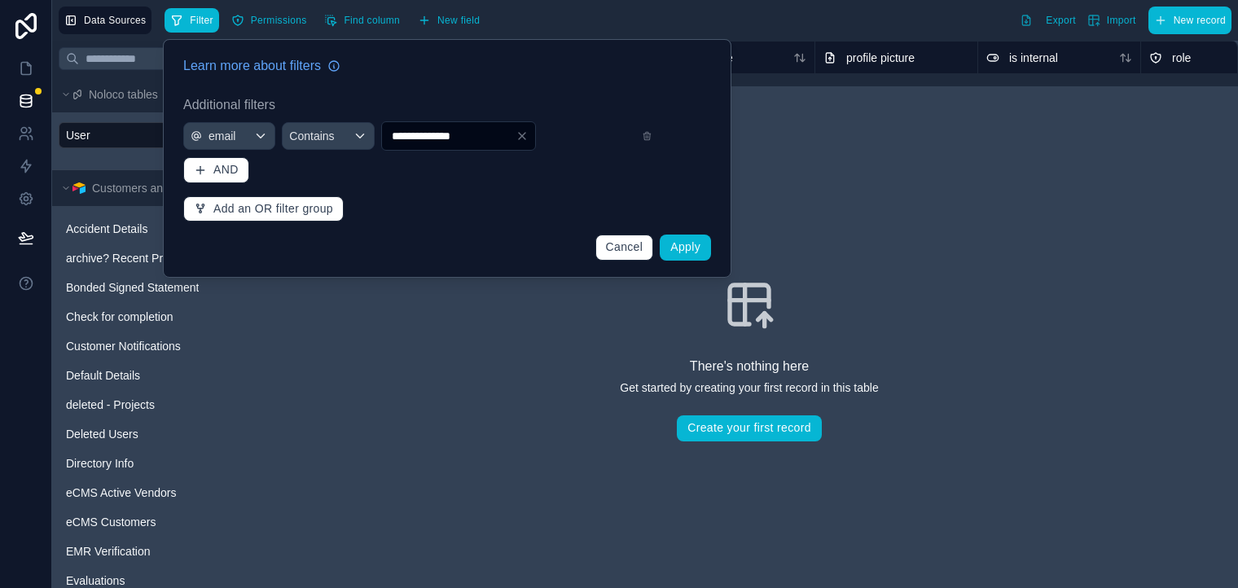
click at [481, 136] on input "**********" at bounding box center [449, 136] width 134 height 23
type input "**********"
click at [694, 240] on span "Apply" at bounding box center [685, 246] width 30 height 13
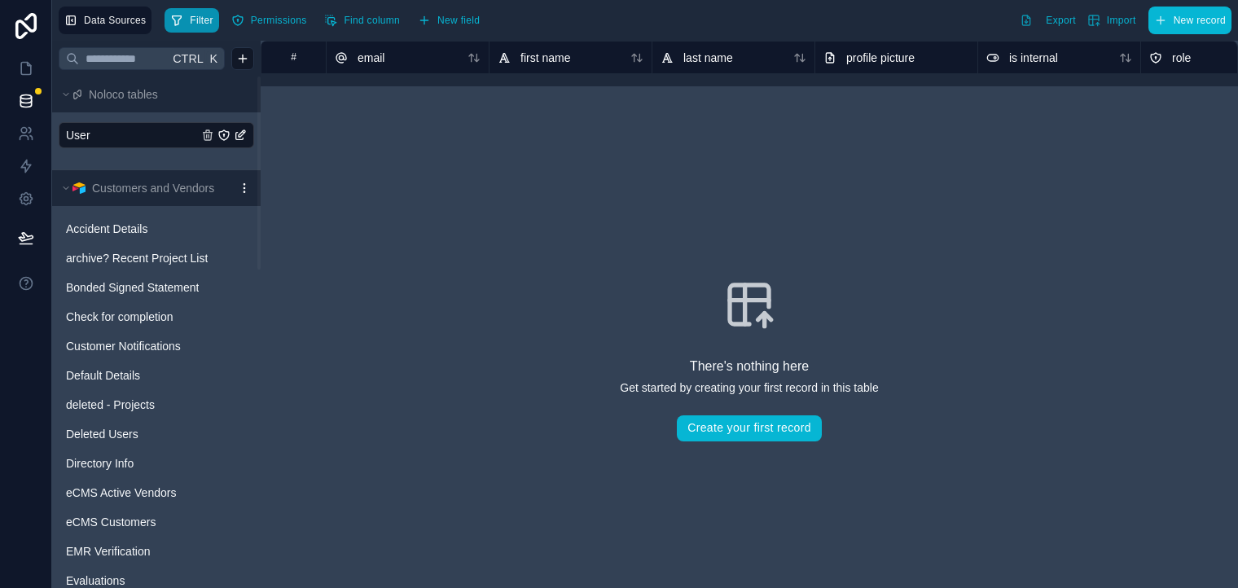
click at [191, 17] on button "Filter" at bounding box center [192, 20] width 54 height 24
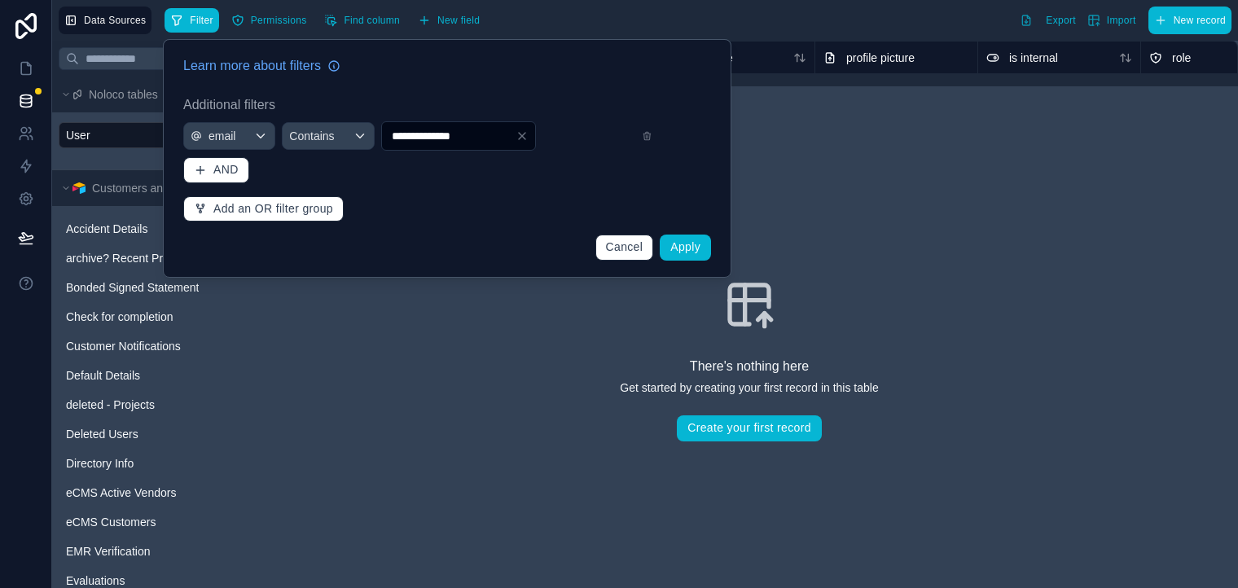
click at [413, 138] on input "**********" at bounding box center [449, 136] width 134 height 23
type input "**********"
click at [690, 252] on span "Apply" at bounding box center [685, 246] width 30 height 13
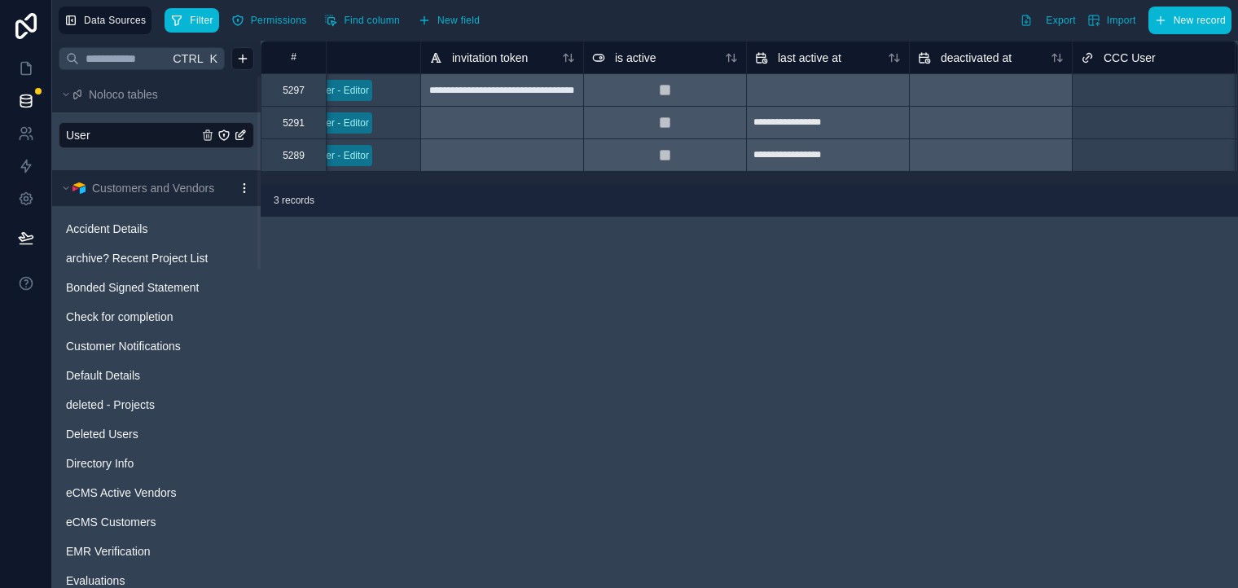
scroll to position [0, 883]
click at [93, 138] on link "User" at bounding box center [132, 135] width 132 height 16
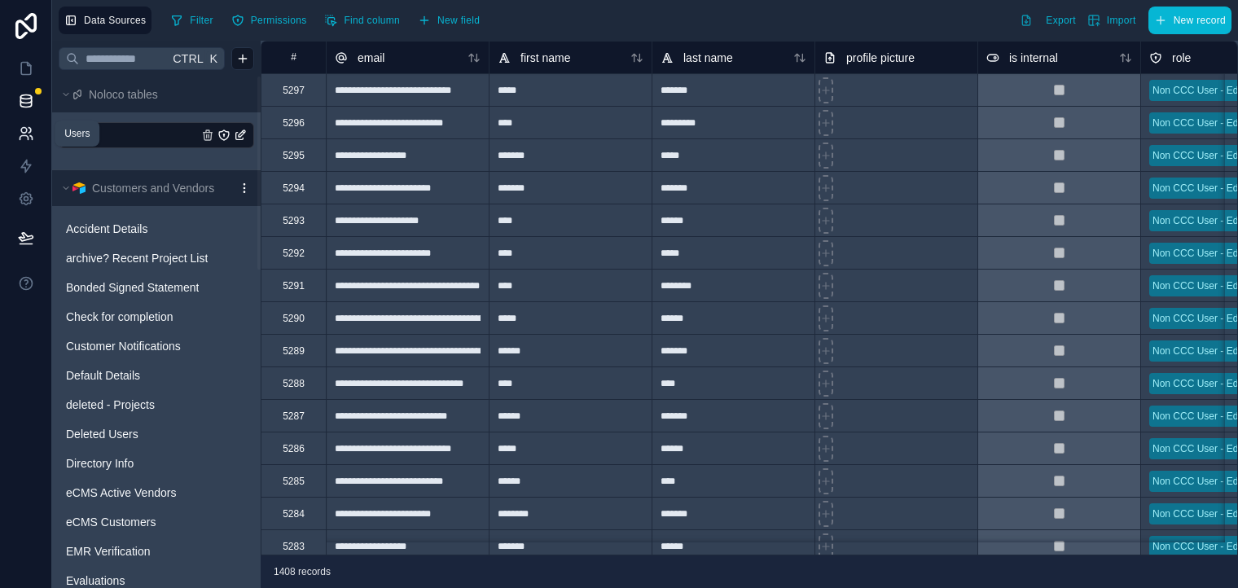
click at [26, 132] on icon at bounding box center [26, 133] width 16 height 16
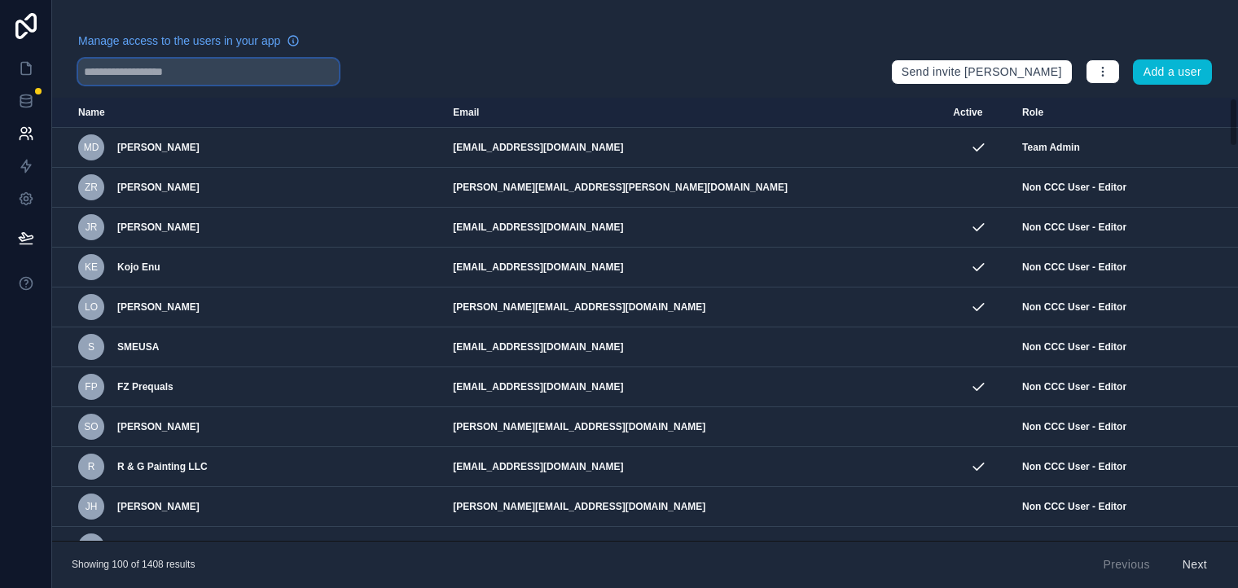
click at [169, 82] on input "text" at bounding box center [208, 72] width 261 height 26
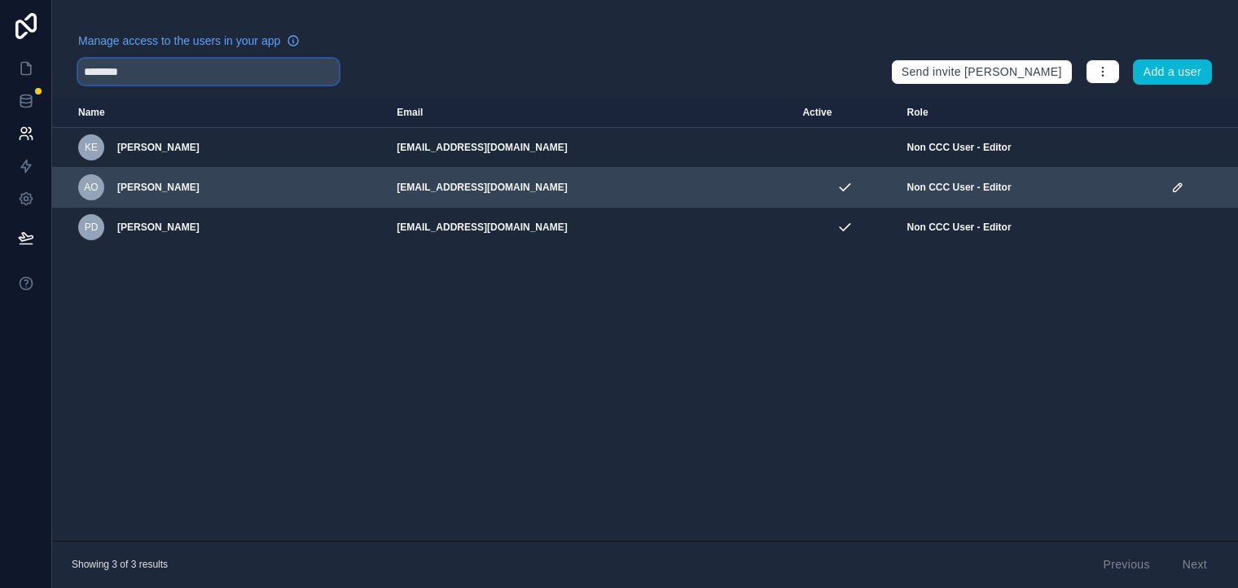
type input "********"
click at [1188, 196] on td "scrollable content" at bounding box center [1200, 188] width 77 height 40
click at [1184, 187] on icon "scrollable content" at bounding box center [1177, 187] width 13 height 13
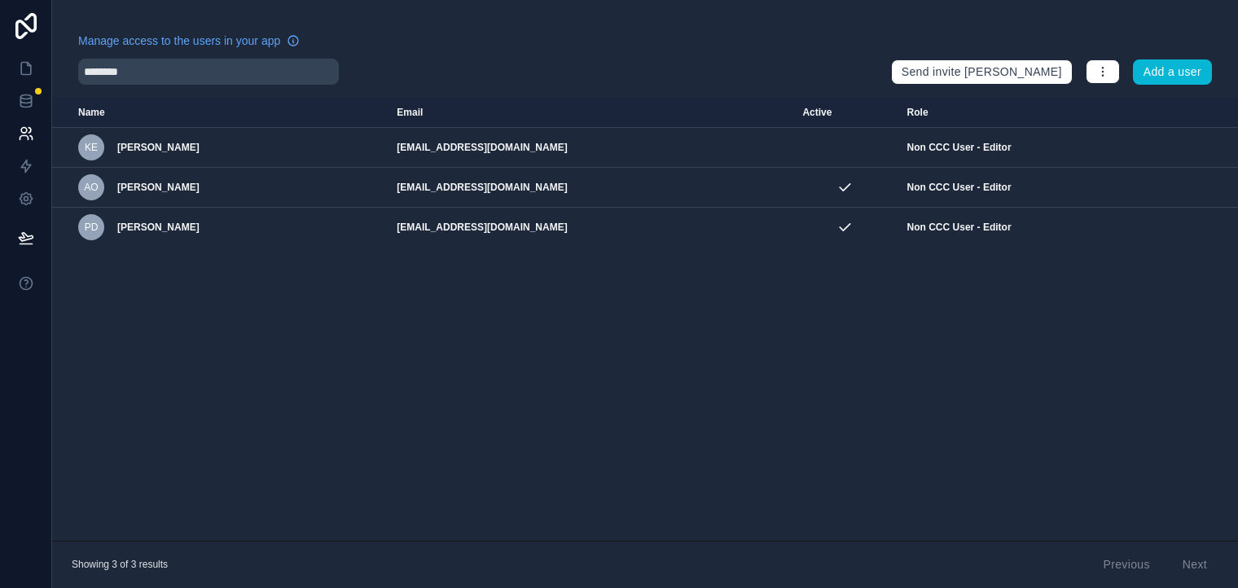
click at [1210, 327] on div "Name Email Active Role [DOMAIN_NAME] KE [PERSON_NAME] [EMAIL_ADDRESS][DOMAIN_NA…" at bounding box center [645, 319] width 1186 height 443
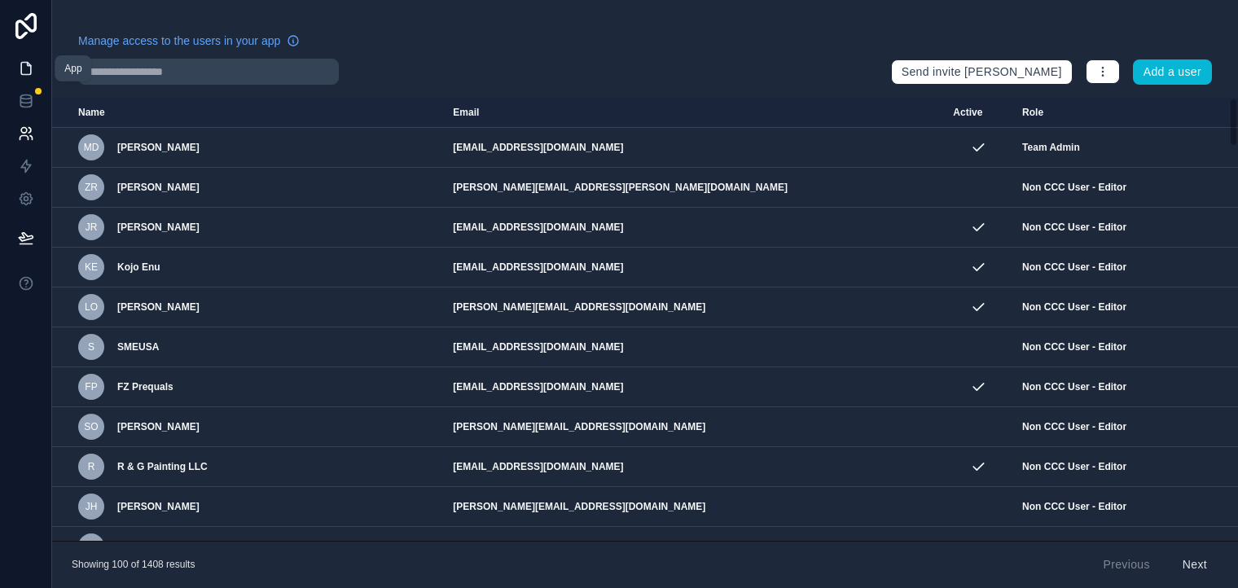
click at [30, 72] on icon at bounding box center [26, 69] width 10 height 12
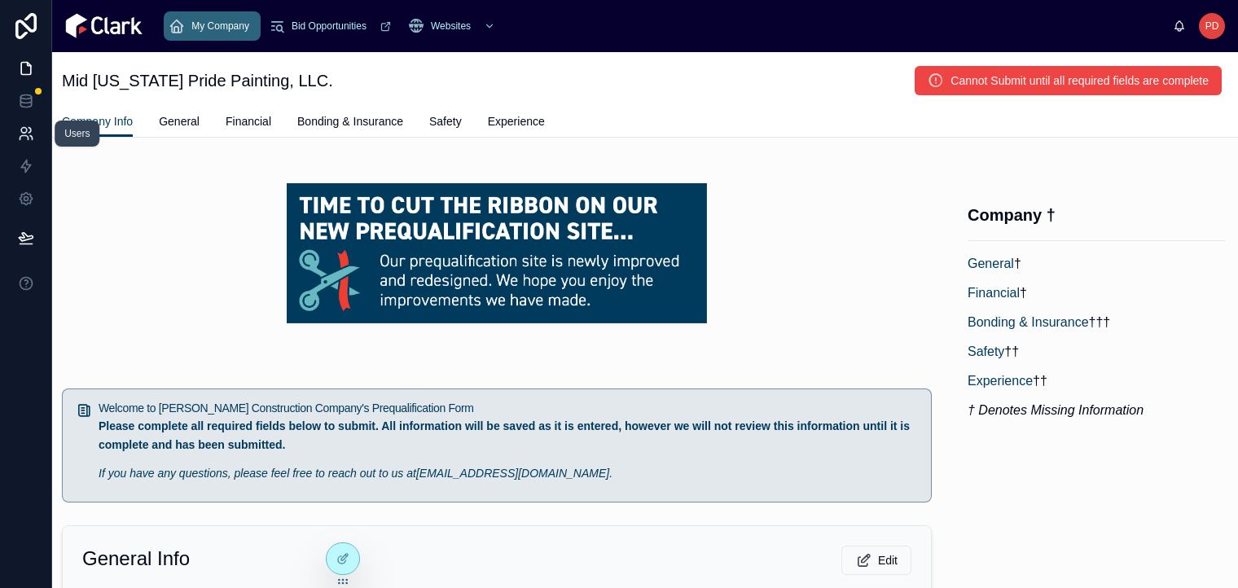
click at [24, 136] on icon at bounding box center [24, 138] width 8 height 4
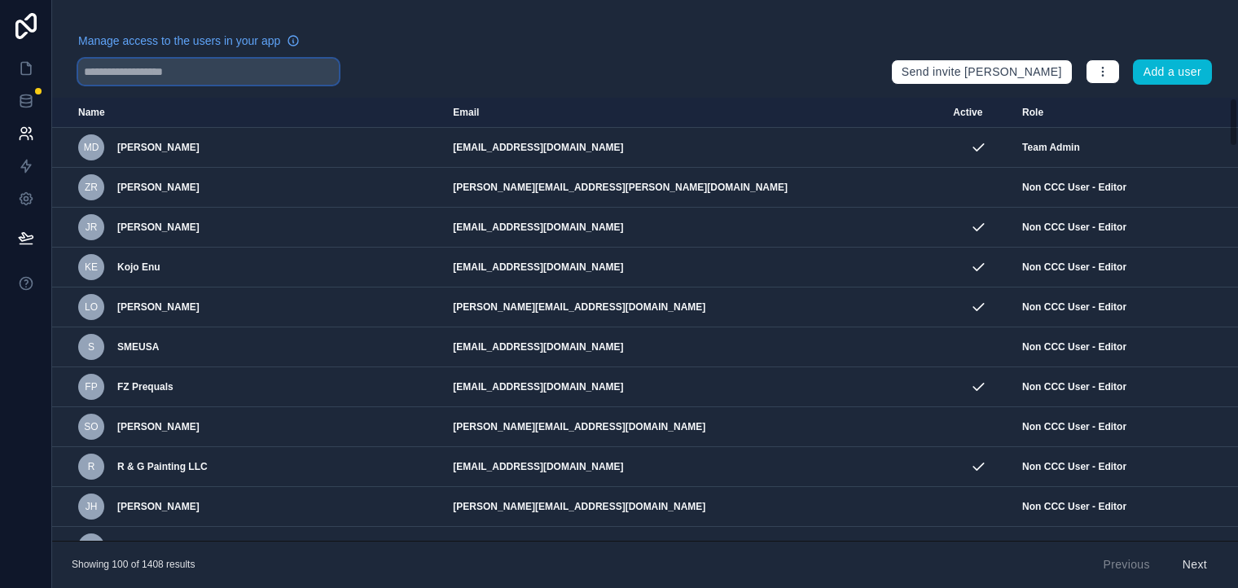
click at [182, 73] on input "text" at bounding box center [208, 72] width 261 height 26
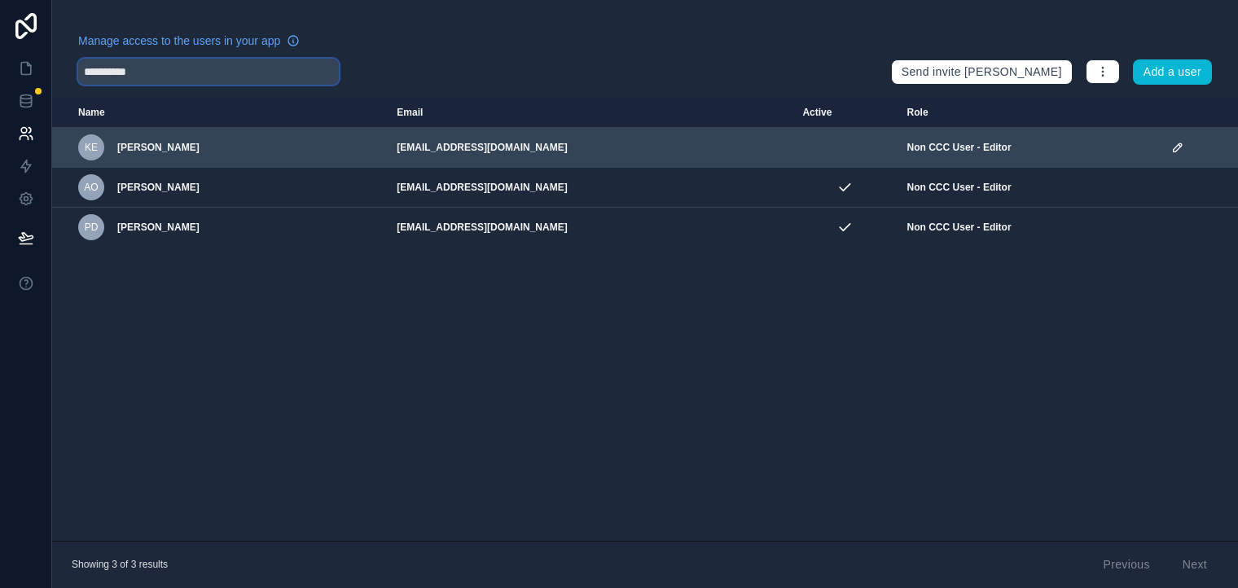
type input "**********"
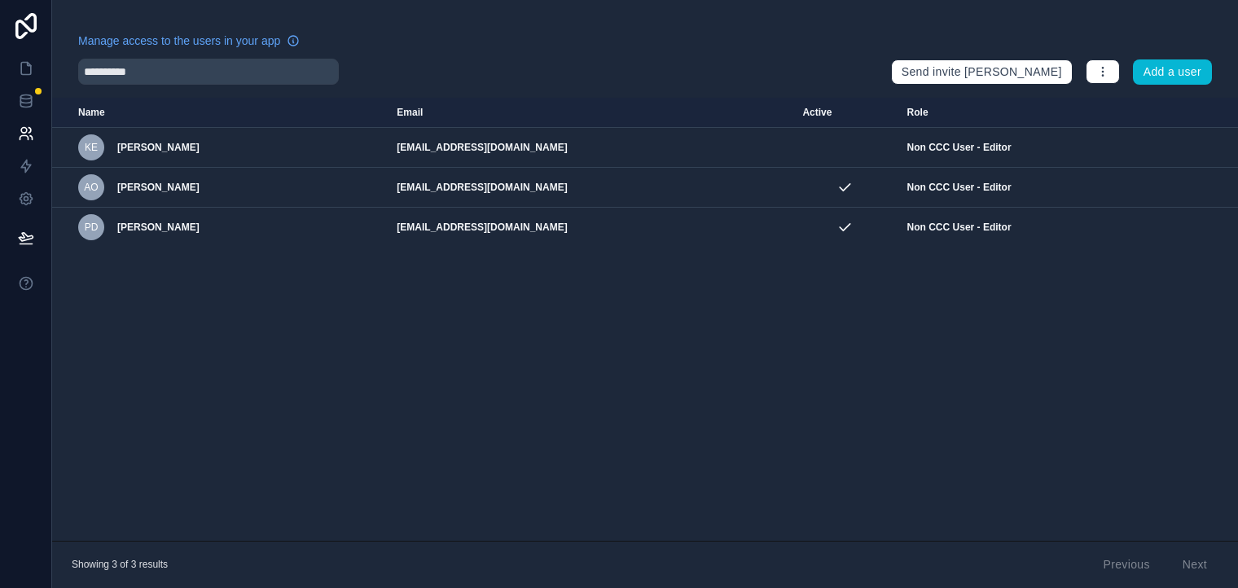
click at [94, 358] on div "Name Email Active Role [DOMAIN_NAME] KE [PERSON_NAME] [EMAIL_ADDRESS][DOMAIN_NA…" at bounding box center [645, 319] width 1186 height 443
